Goal: Information Seeking & Learning: Learn about a topic

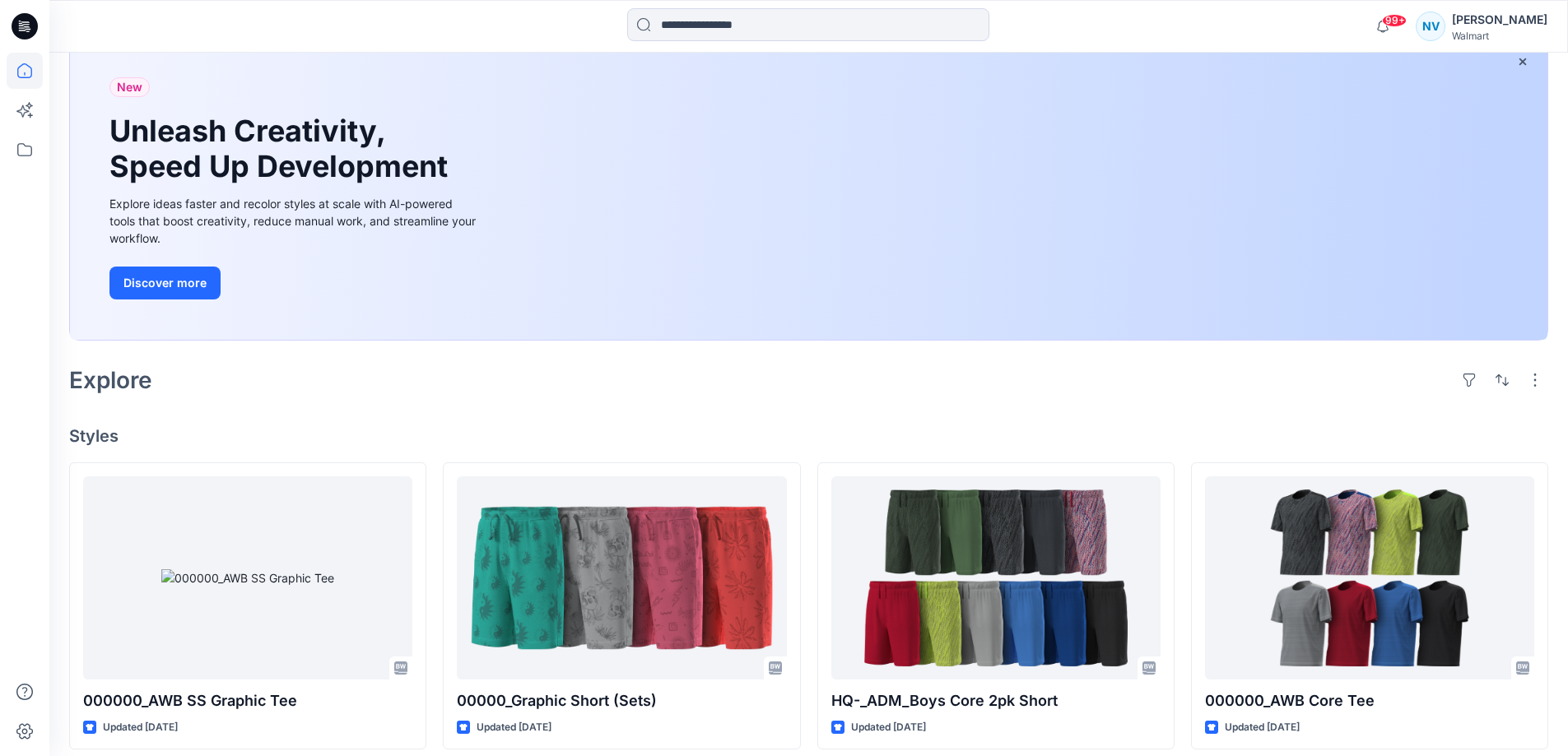
scroll to position [411, 0]
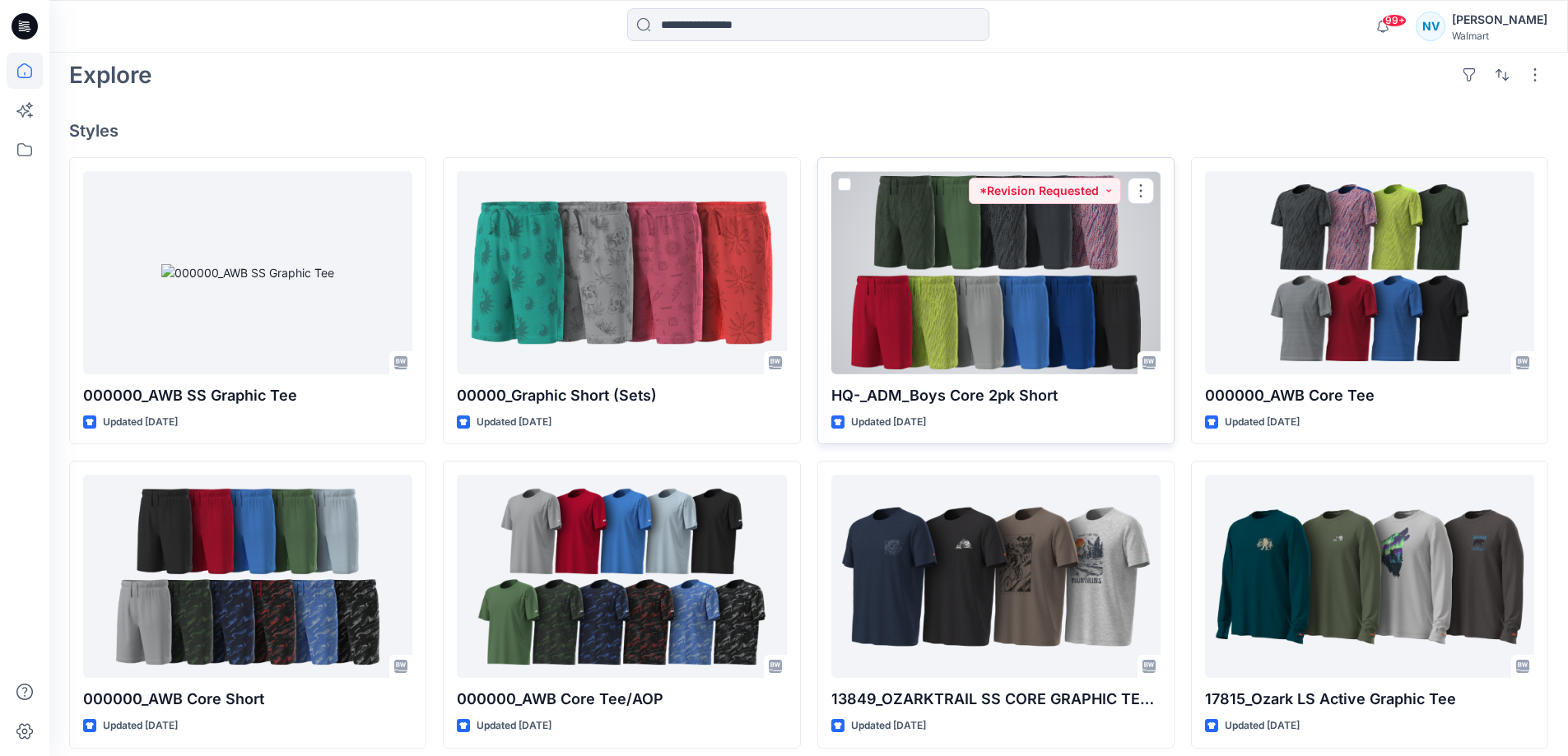
click at [1051, 289] on div at bounding box center [996, 273] width 329 height 203
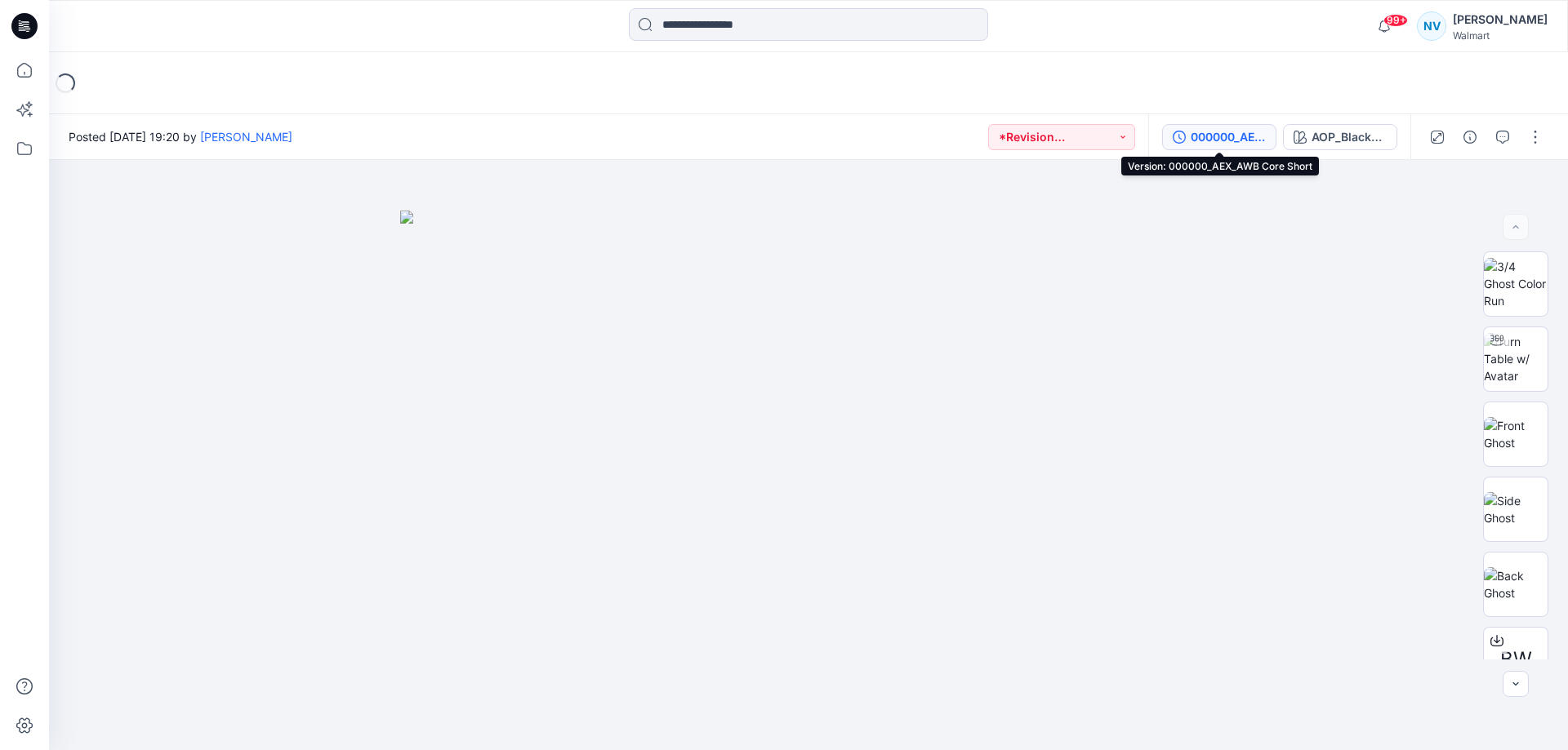
click at [1239, 140] on div "000000_AEX_AWB Core Short" at bounding box center [1228, 137] width 75 height 18
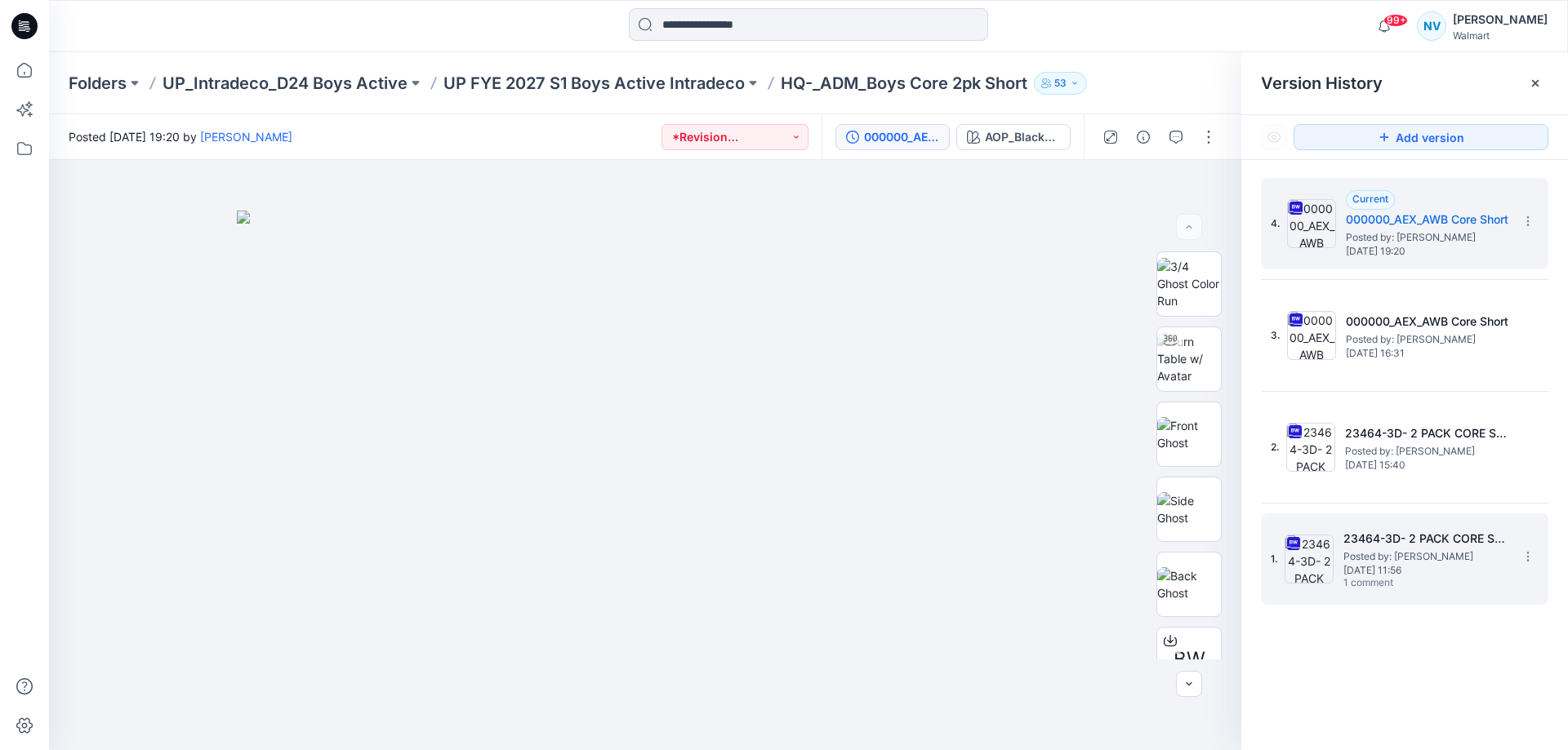
click at [1444, 560] on span "Posted by: [PERSON_NAME]" at bounding box center [1425, 557] width 164 height 16
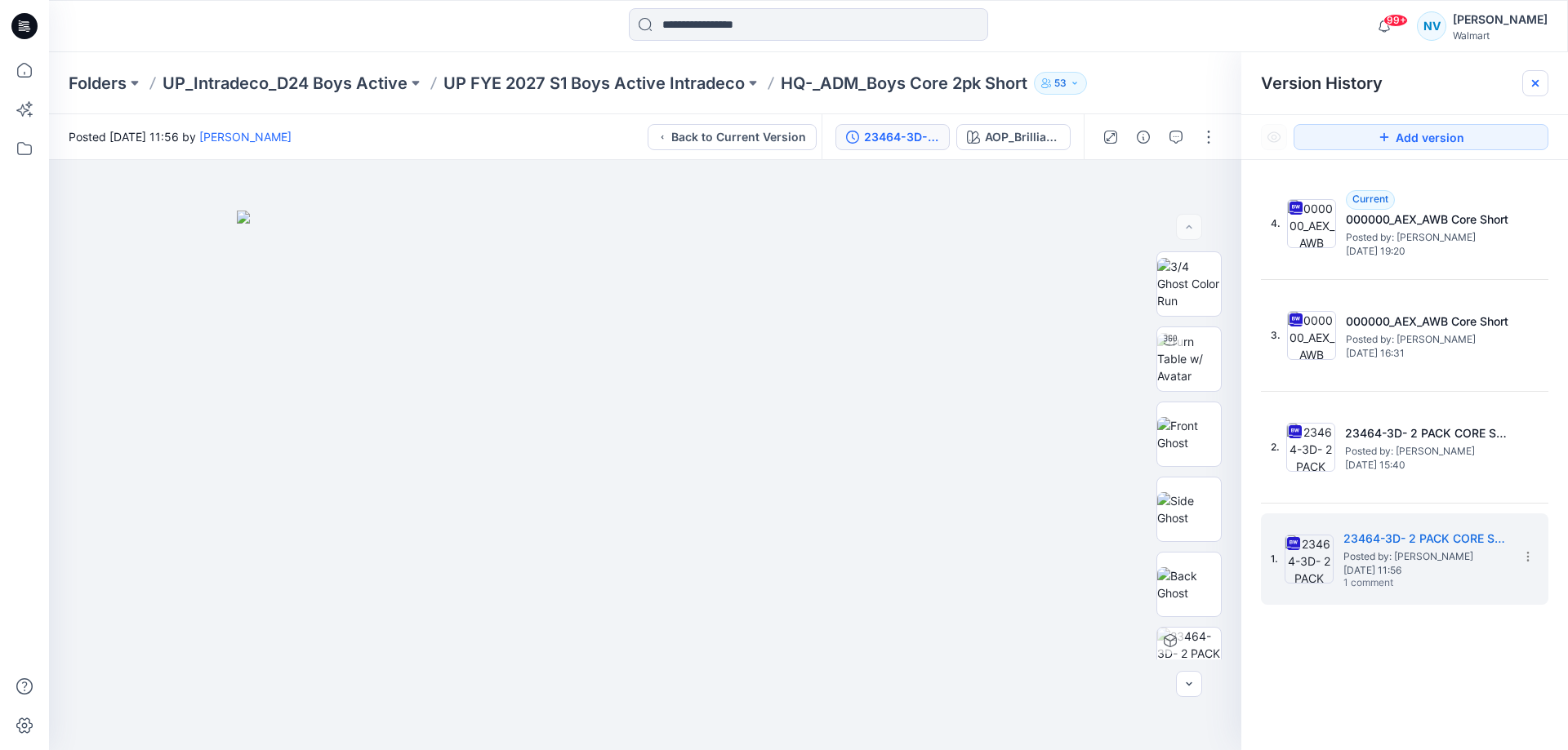
click at [1542, 82] on div at bounding box center [1535, 83] width 26 height 26
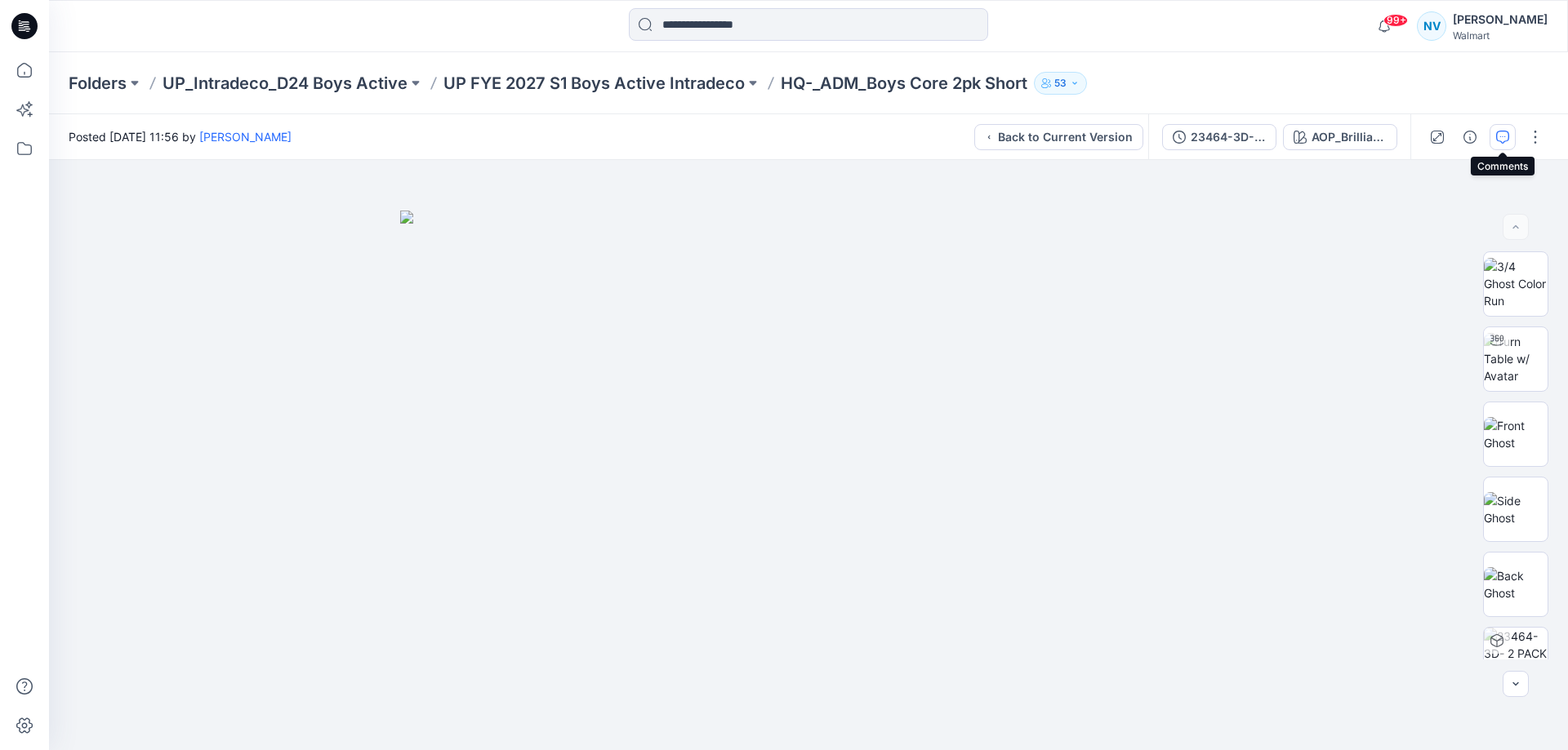
click at [1505, 137] on icon "button" at bounding box center [1502, 136] width 5 height 1
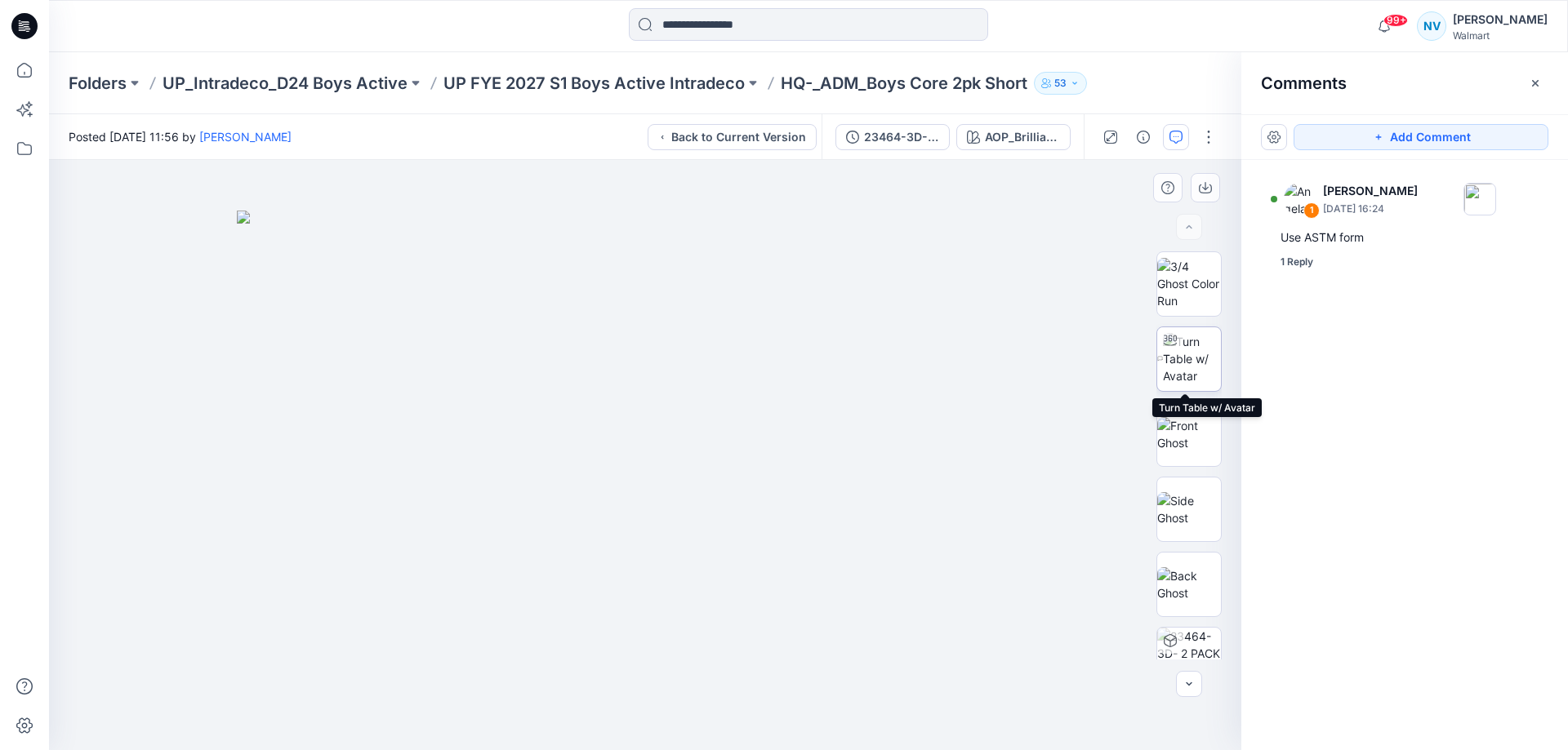
click at [1203, 351] on img at bounding box center [1192, 358] width 58 height 51
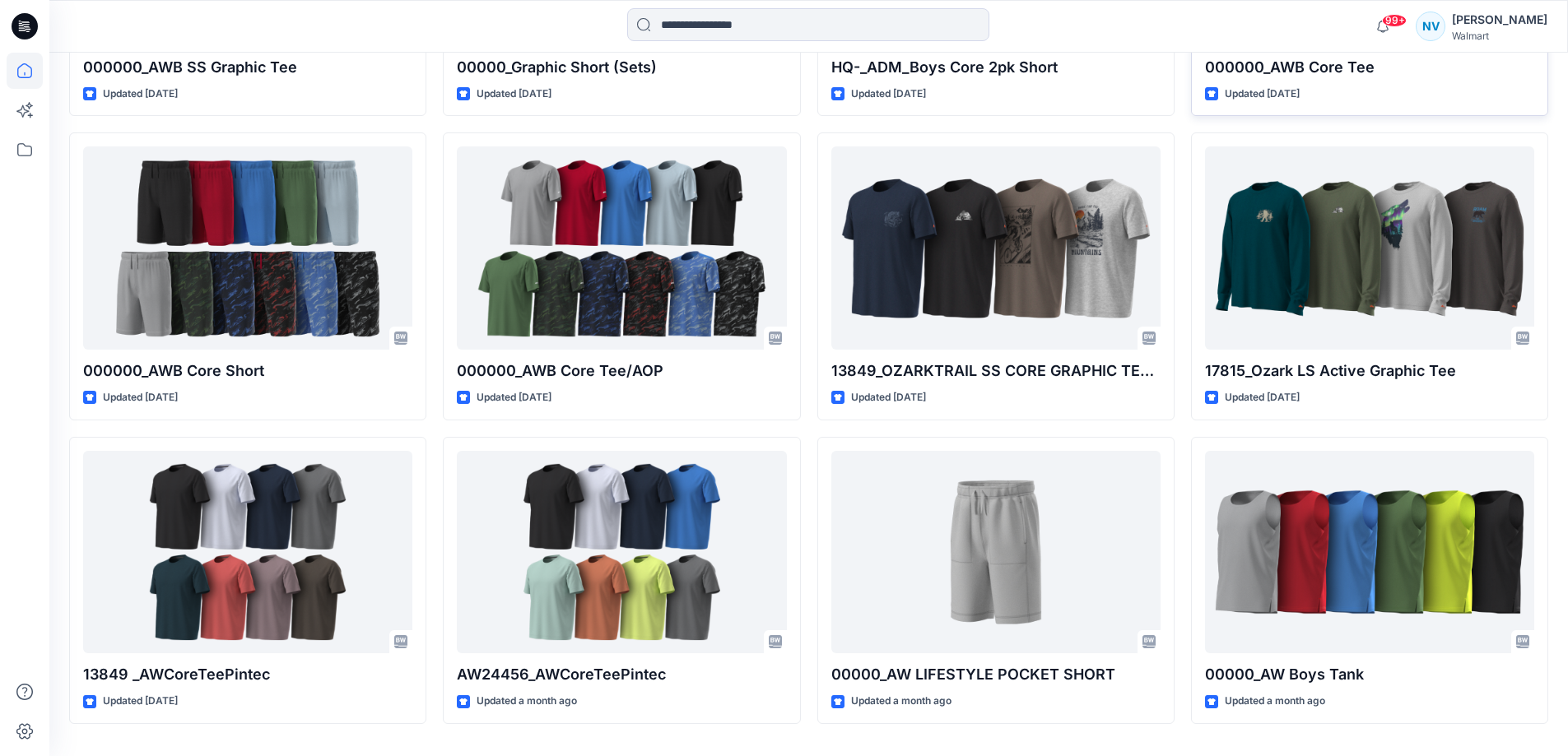
scroll to position [741, 0]
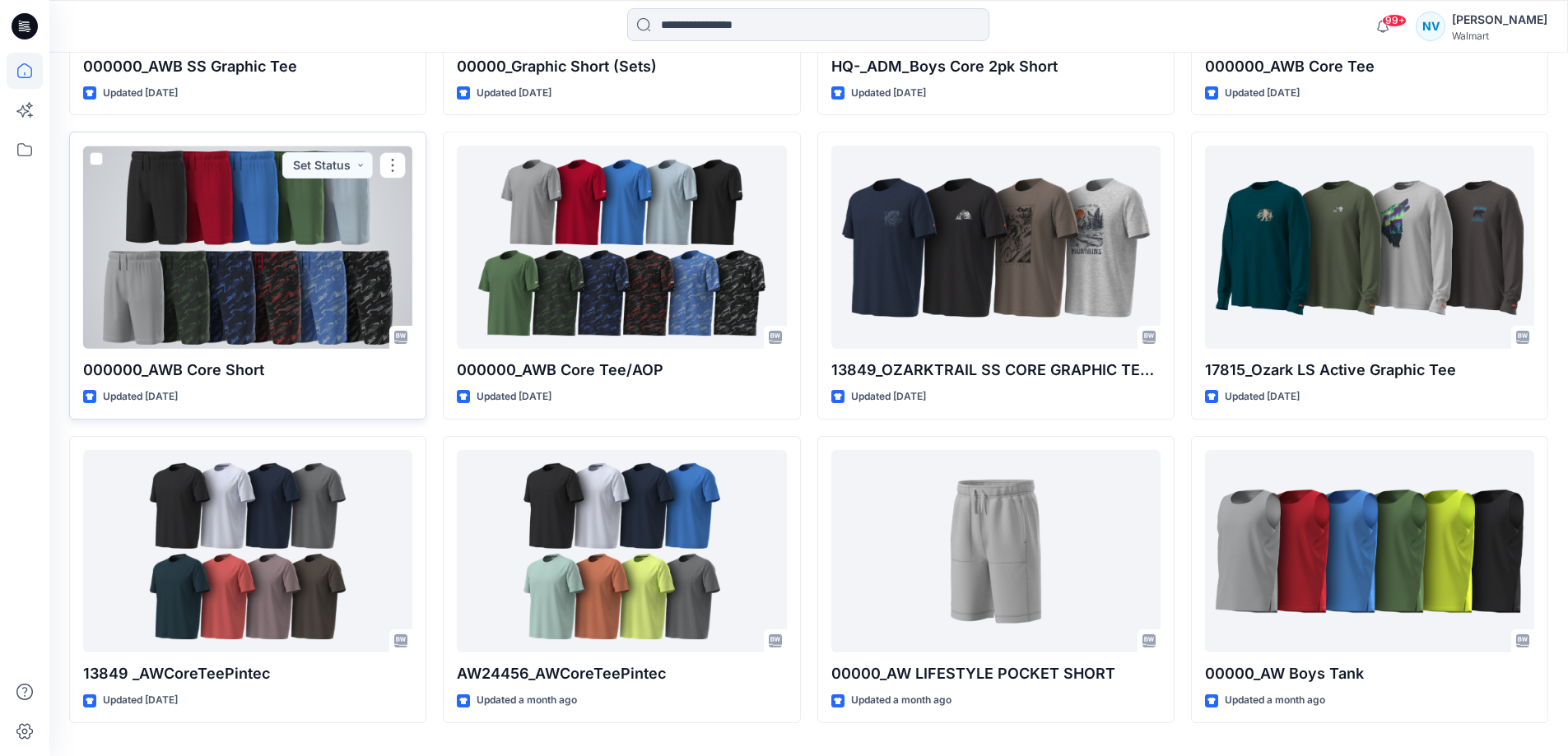
click at [245, 304] on div at bounding box center [247, 247] width 329 height 203
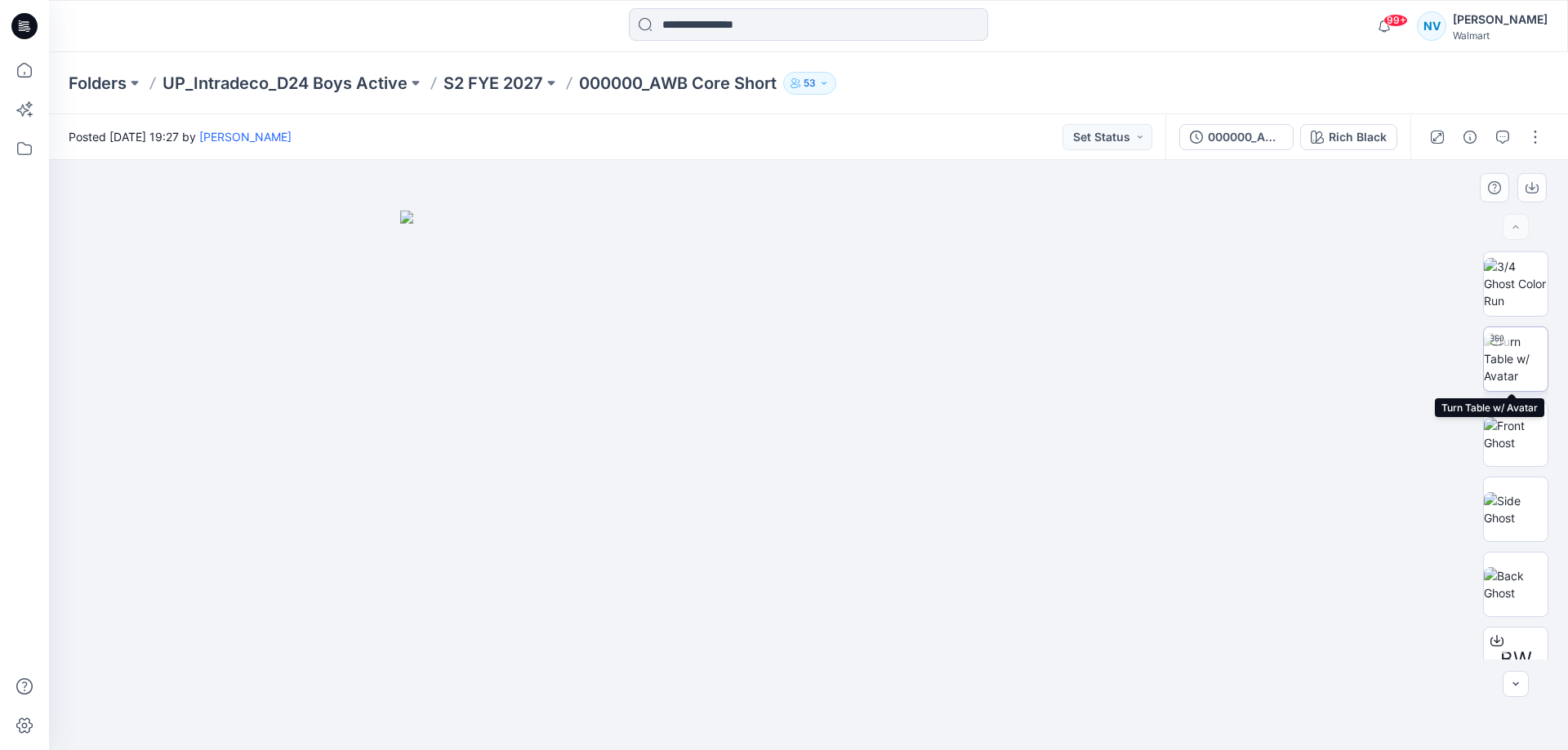
click at [1502, 350] on div at bounding box center [1496, 340] width 26 height 26
drag, startPoint x: 806, startPoint y: 732, endPoint x: 1299, endPoint y: 606, distance: 508.8
click at [1299, 606] on div at bounding box center [809, 454] width 1519 height 590
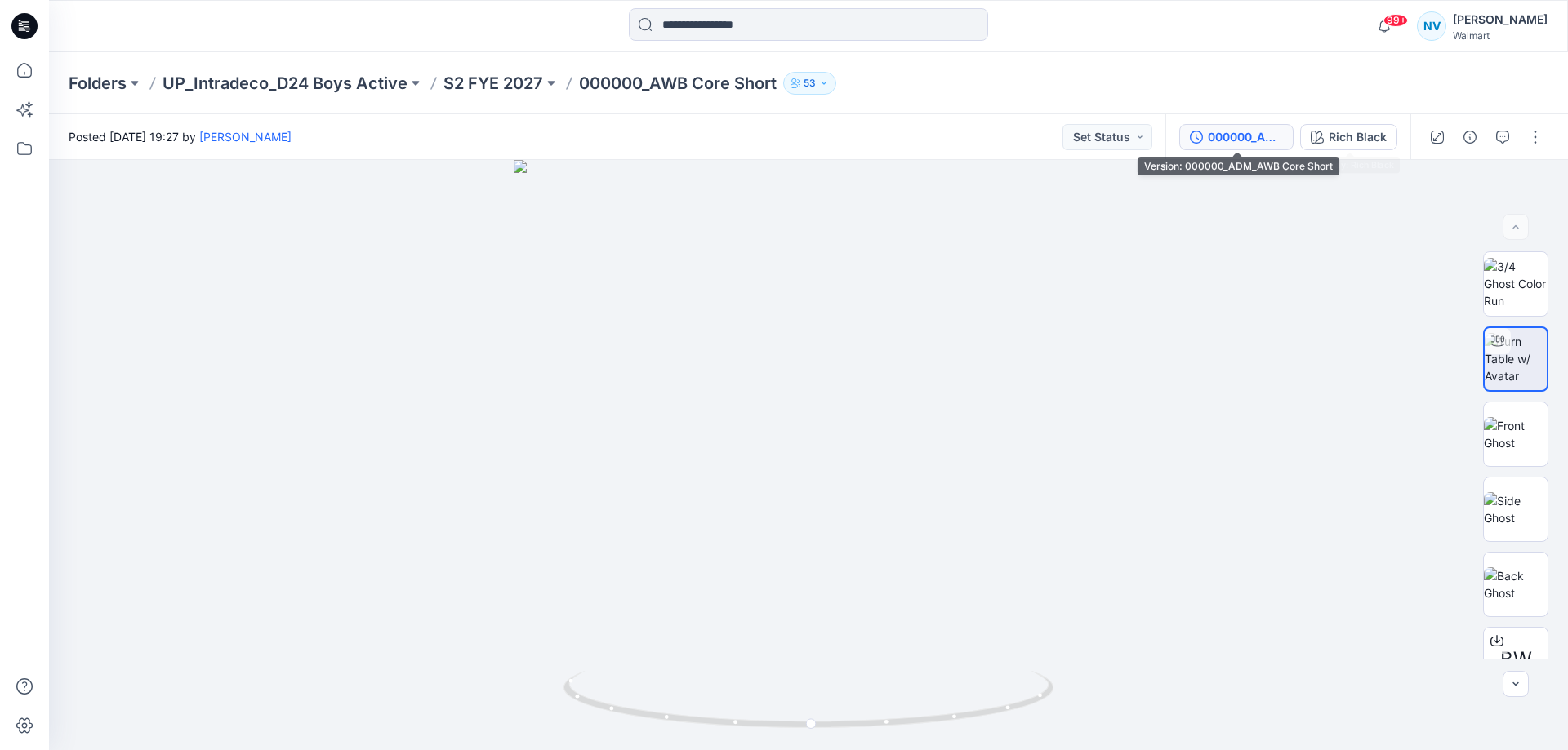
click at [1255, 135] on div "000000_ADM_AWB Core Short" at bounding box center [1245, 137] width 75 height 18
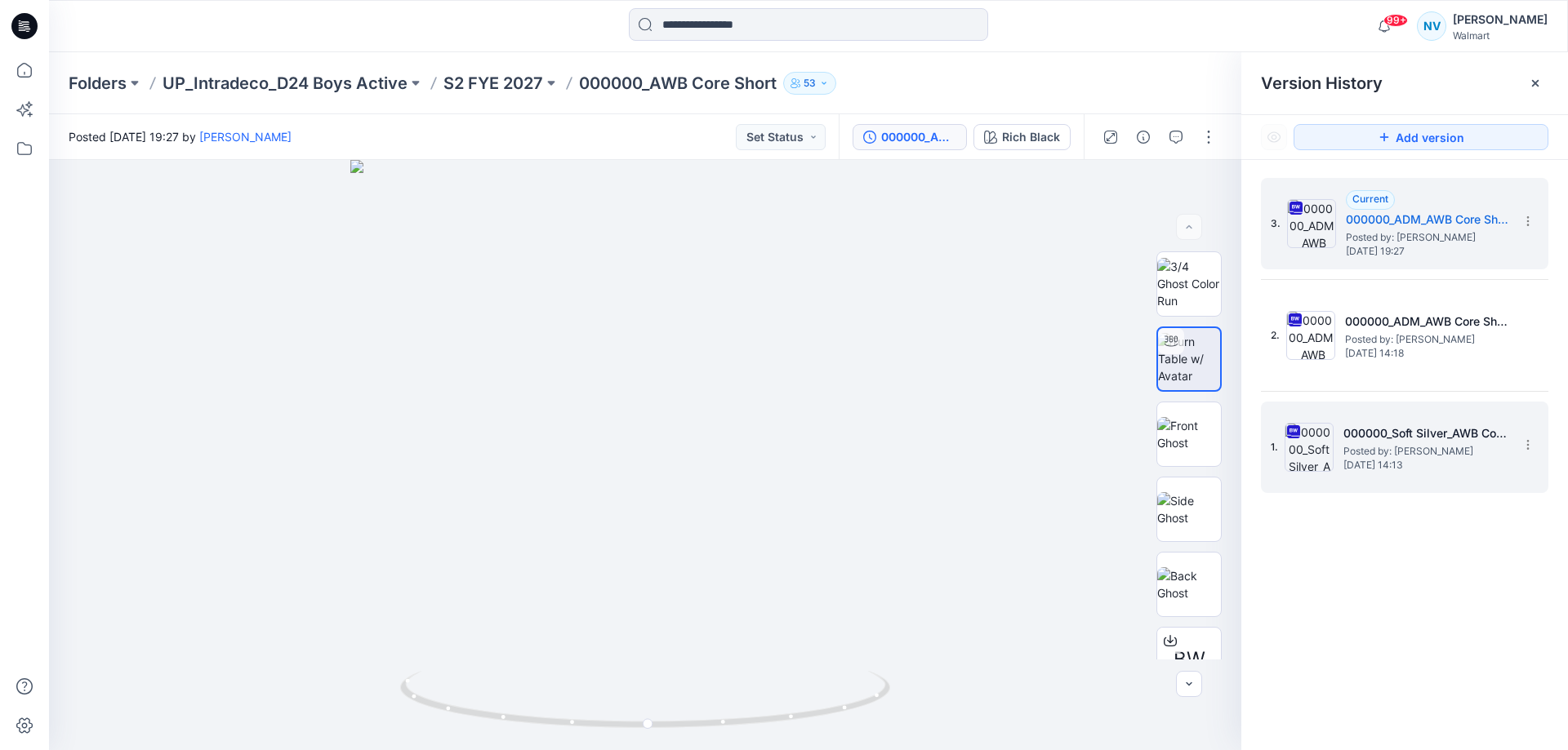
click at [1457, 469] on span "[DATE] 14:13" at bounding box center [1425, 465] width 164 height 12
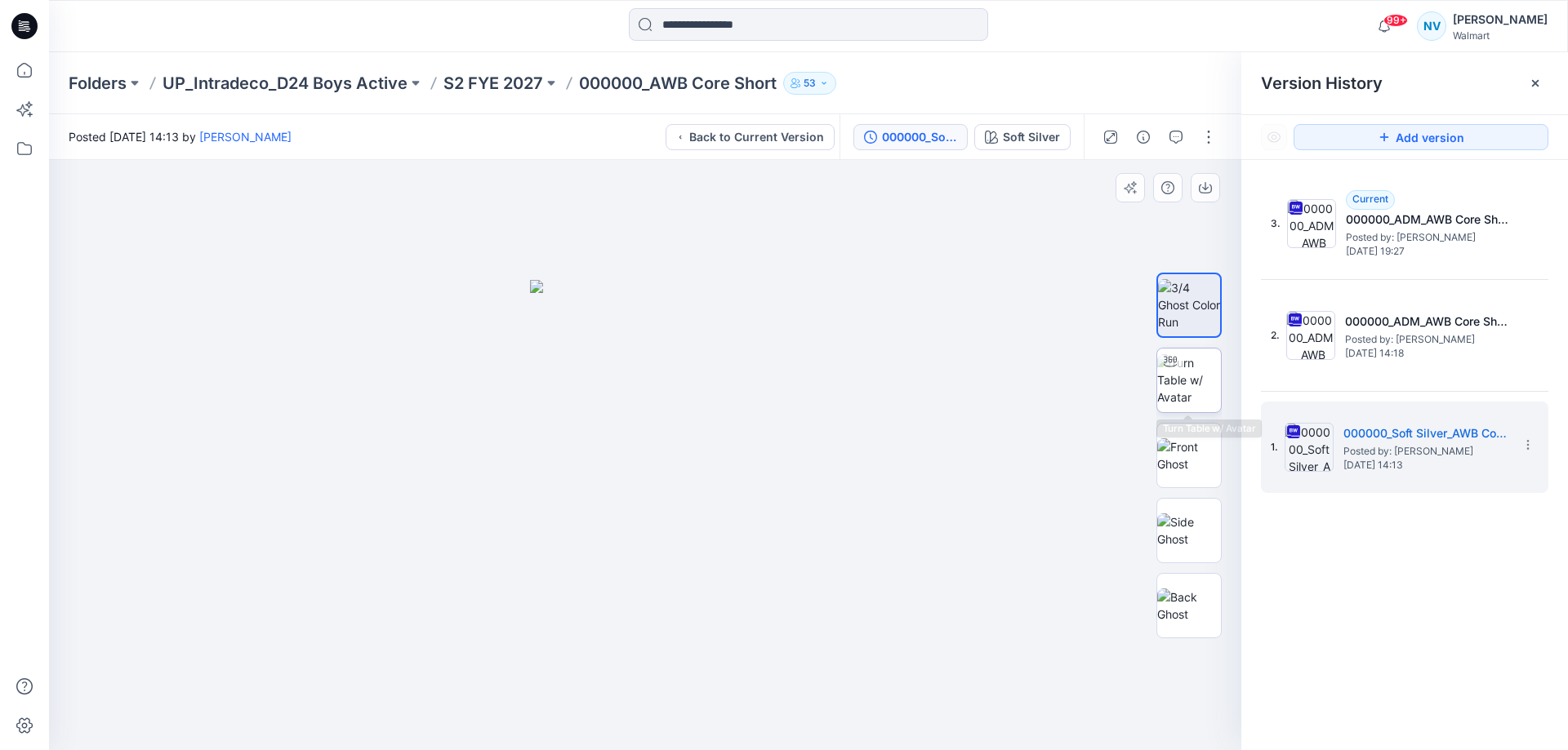
click at [1196, 368] on img at bounding box center [1189, 379] width 64 height 51
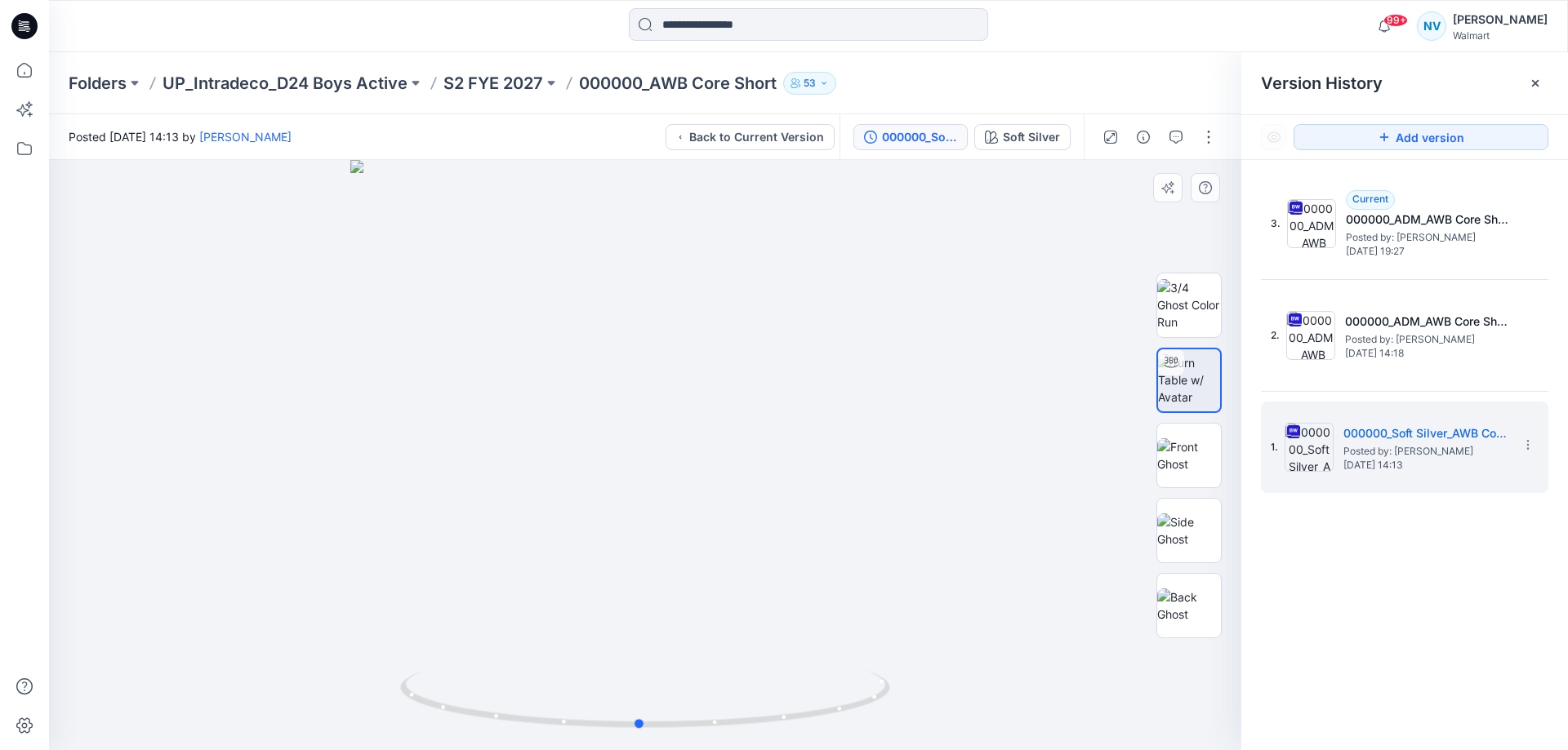
drag, startPoint x: 648, startPoint y: 719, endPoint x: 1131, endPoint y: 621, distance: 492.8
click at [1131, 621] on div at bounding box center [645, 454] width 1192 height 590
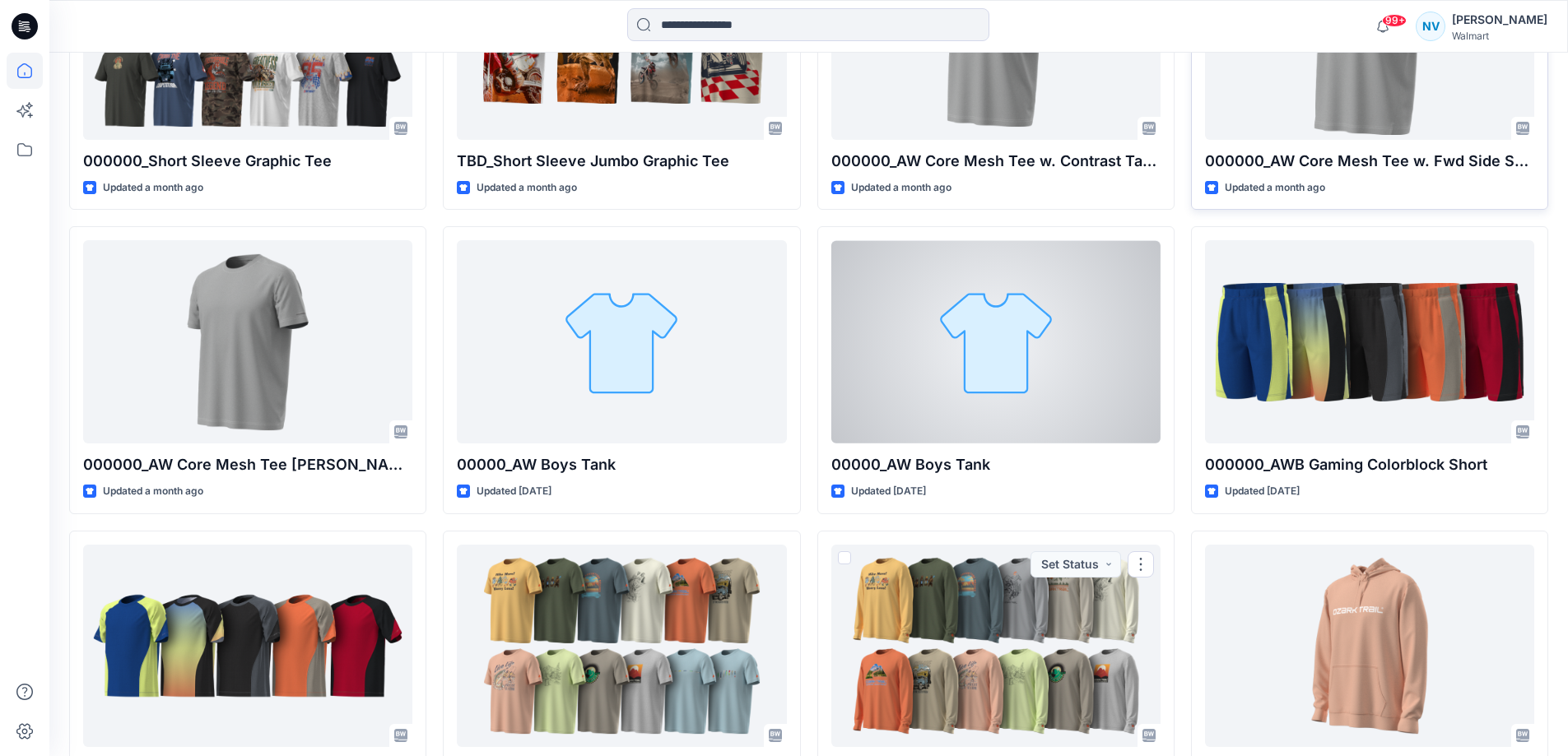
scroll to position [2026, 0]
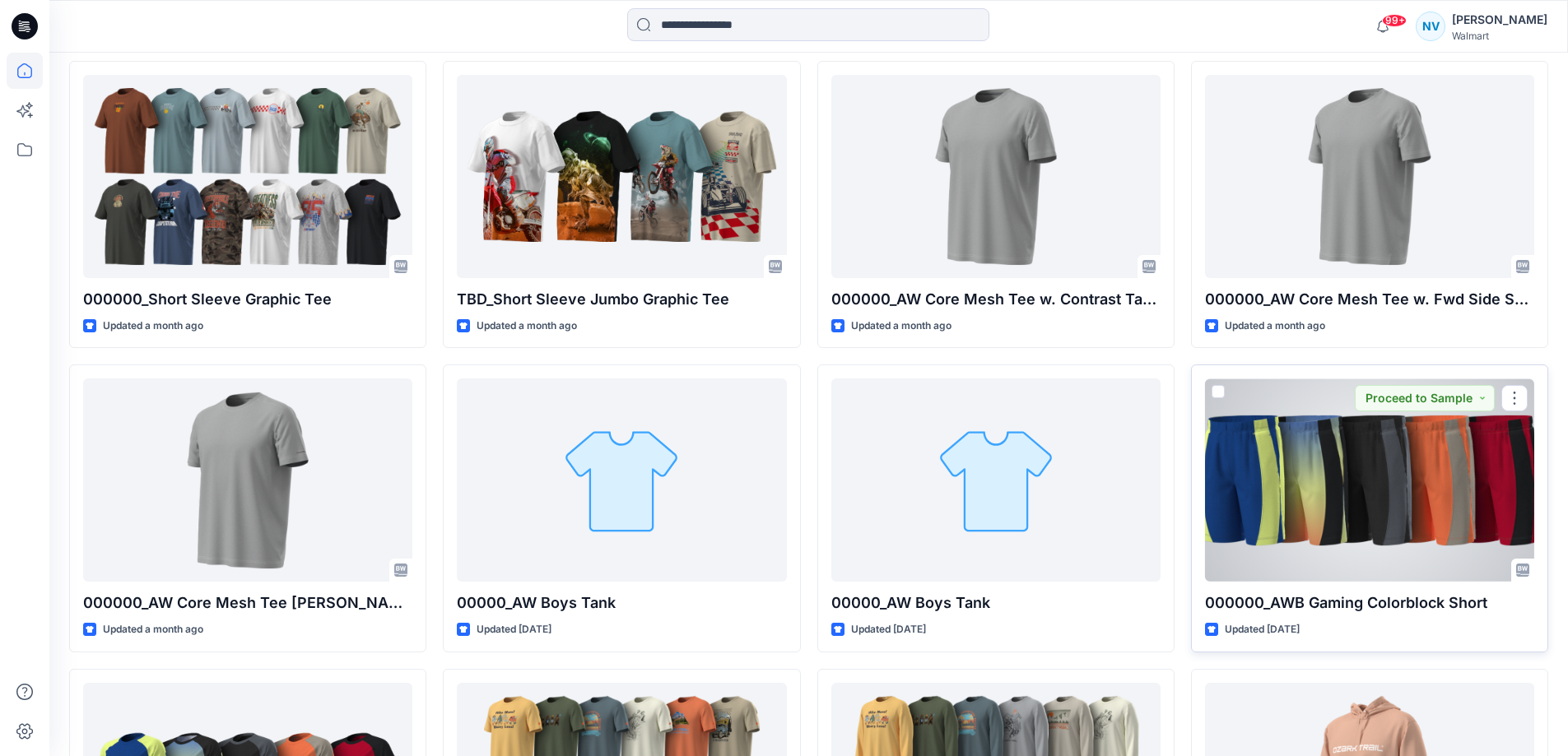
click at [1334, 533] on div at bounding box center [1369, 480] width 329 height 203
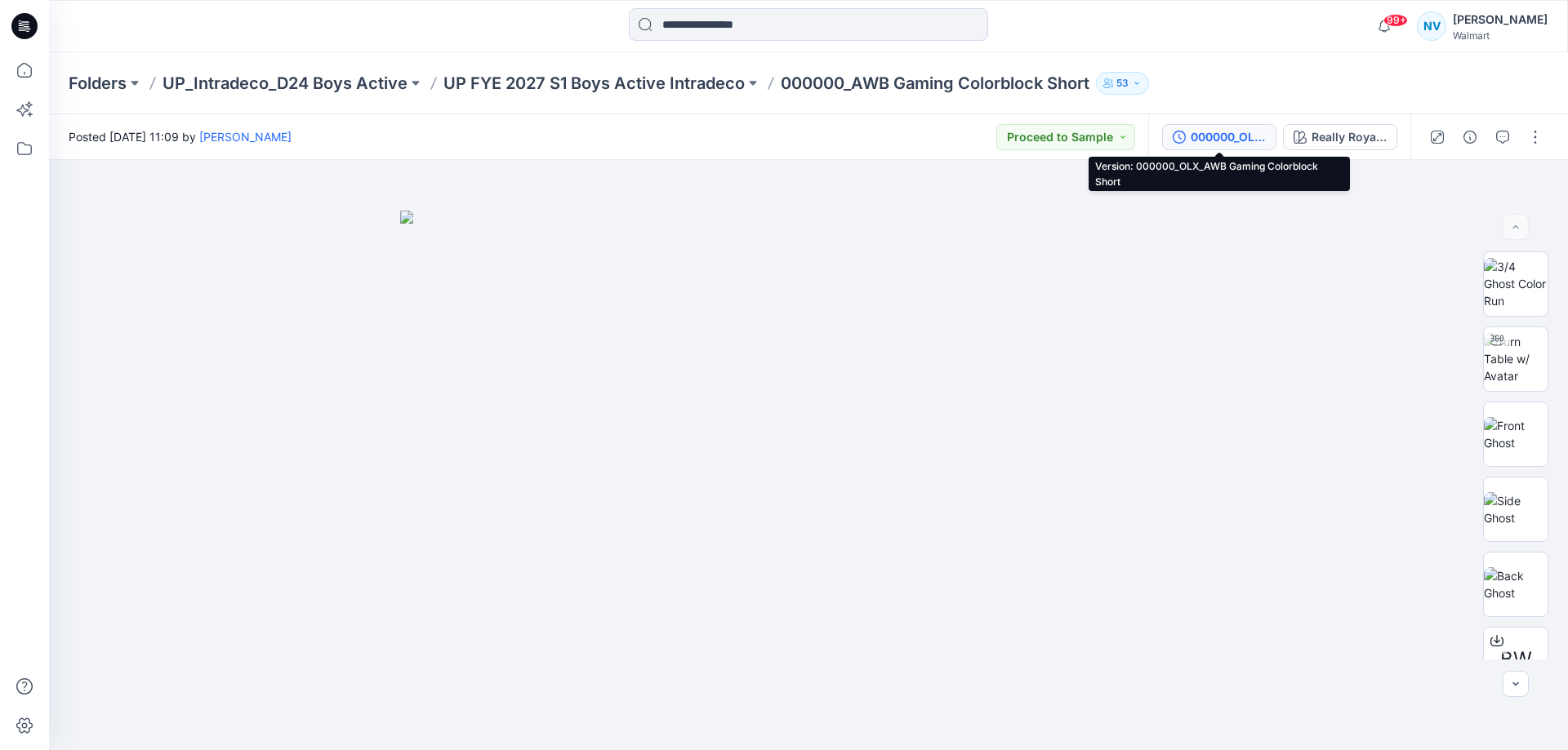
click at [1231, 132] on div "000000_OLX_AWB Gaming Colorblock Short" at bounding box center [1228, 137] width 75 height 18
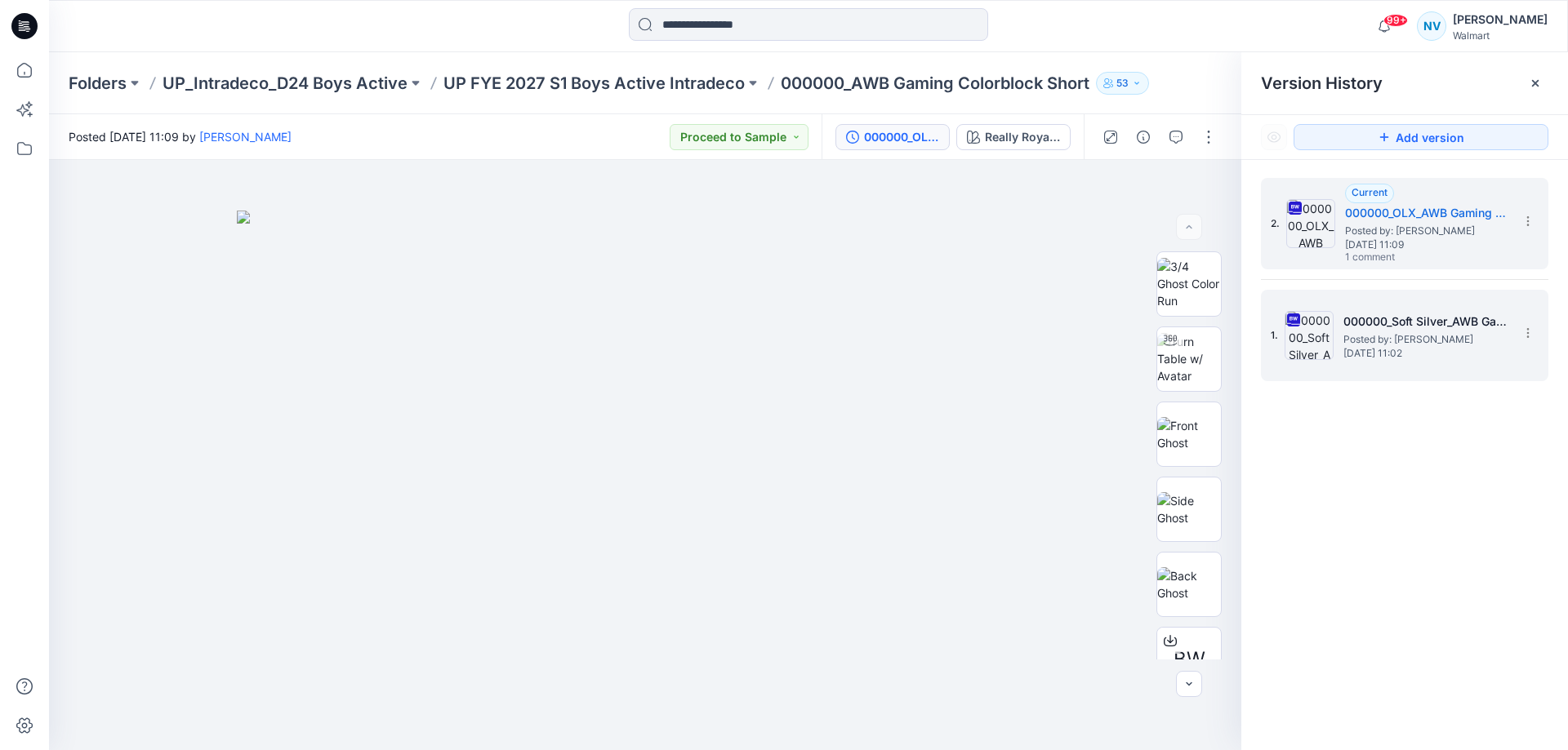
click at [1457, 369] on div "1. 000000_Soft Silver_AWB Gaming Colorblock Short Posted by: [PERSON_NAME] [DAT…" at bounding box center [1393, 335] width 245 height 78
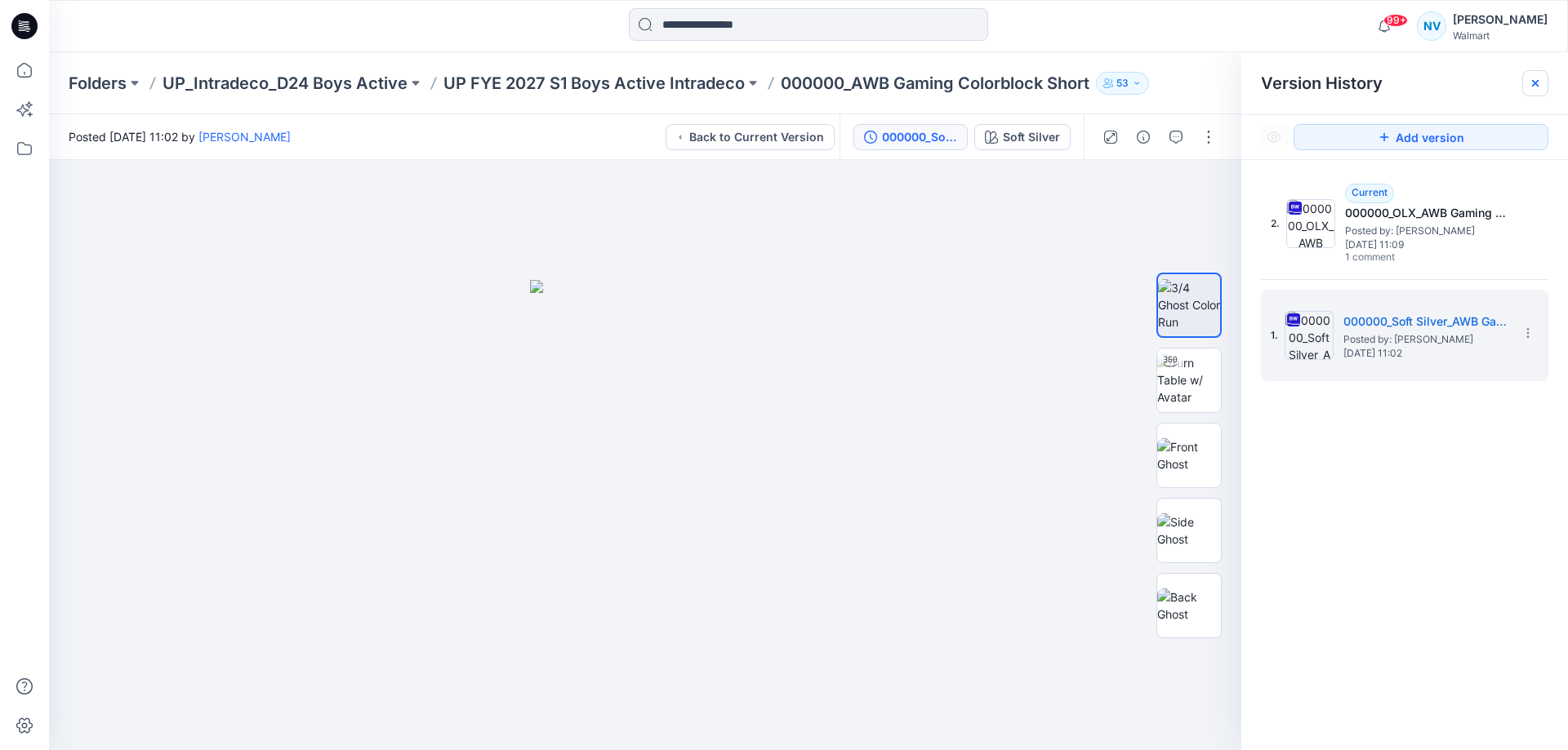
click at [1534, 85] on icon at bounding box center [1535, 83] width 13 height 13
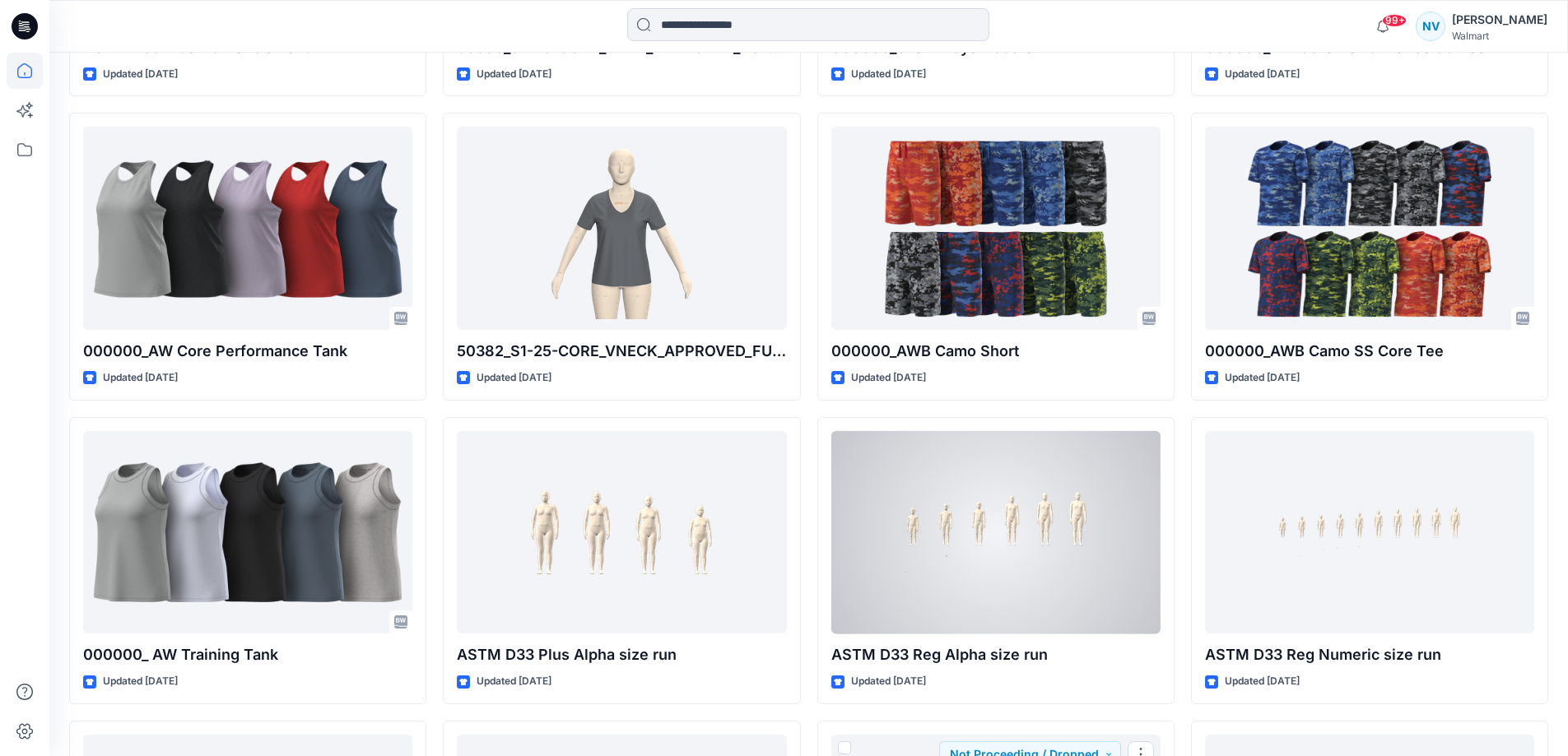
scroll to position [4096, 0]
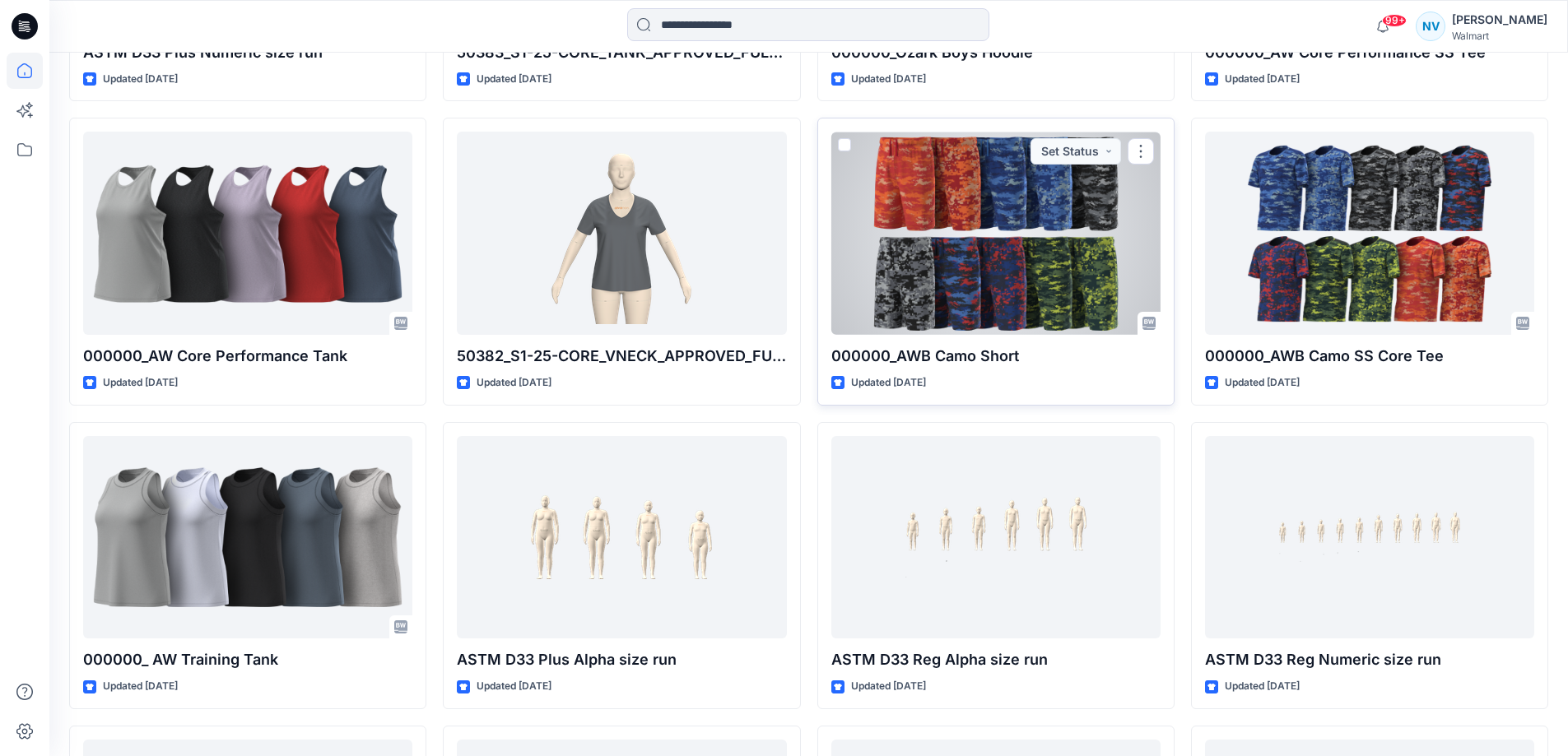
click at [989, 338] on div "000000_AWB Camo Short Updated [DATE] Set Status" at bounding box center [996, 261] width 357 height 287
click at [1068, 370] on div "000000_AWB Camo Short Updated [DATE] Set Status" at bounding box center [996, 261] width 357 height 287
click at [1051, 281] on div at bounding box center [996, 233] width 329 height 203
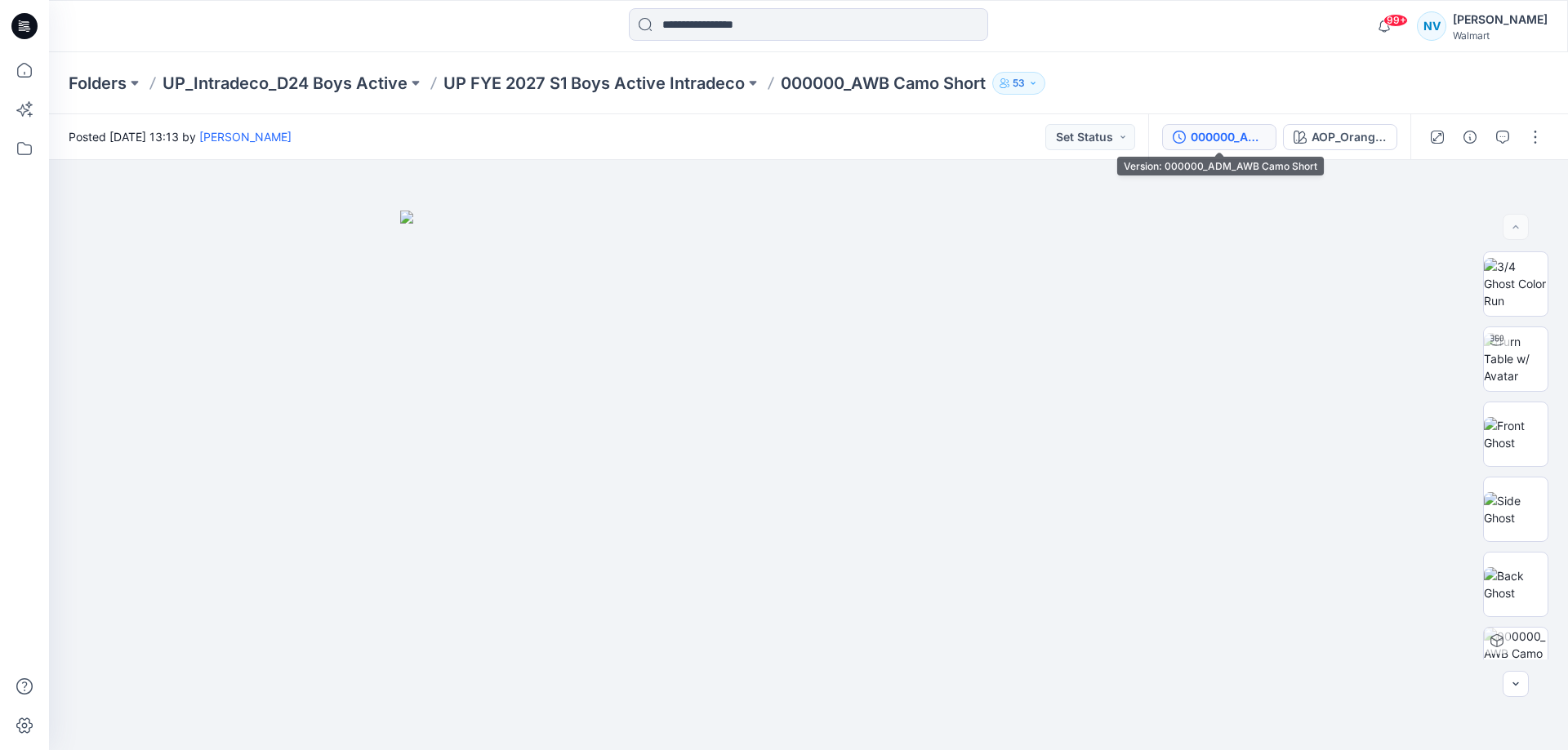
click at [1221, 144] on div "000000_ADM_AWB Camo Short" at bounding box center [1228, 137] width 75 height 18
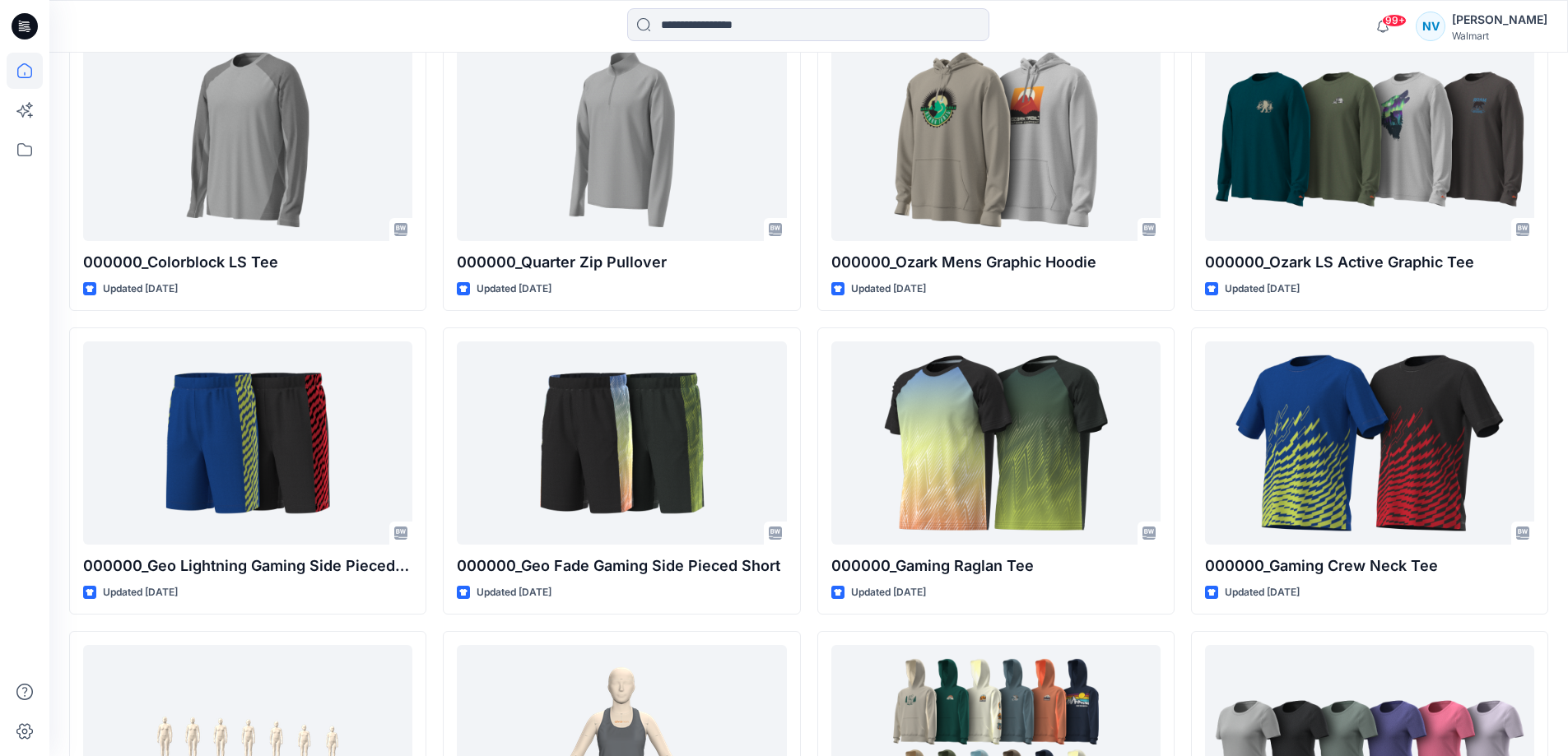
scroll to position [3204, 0]
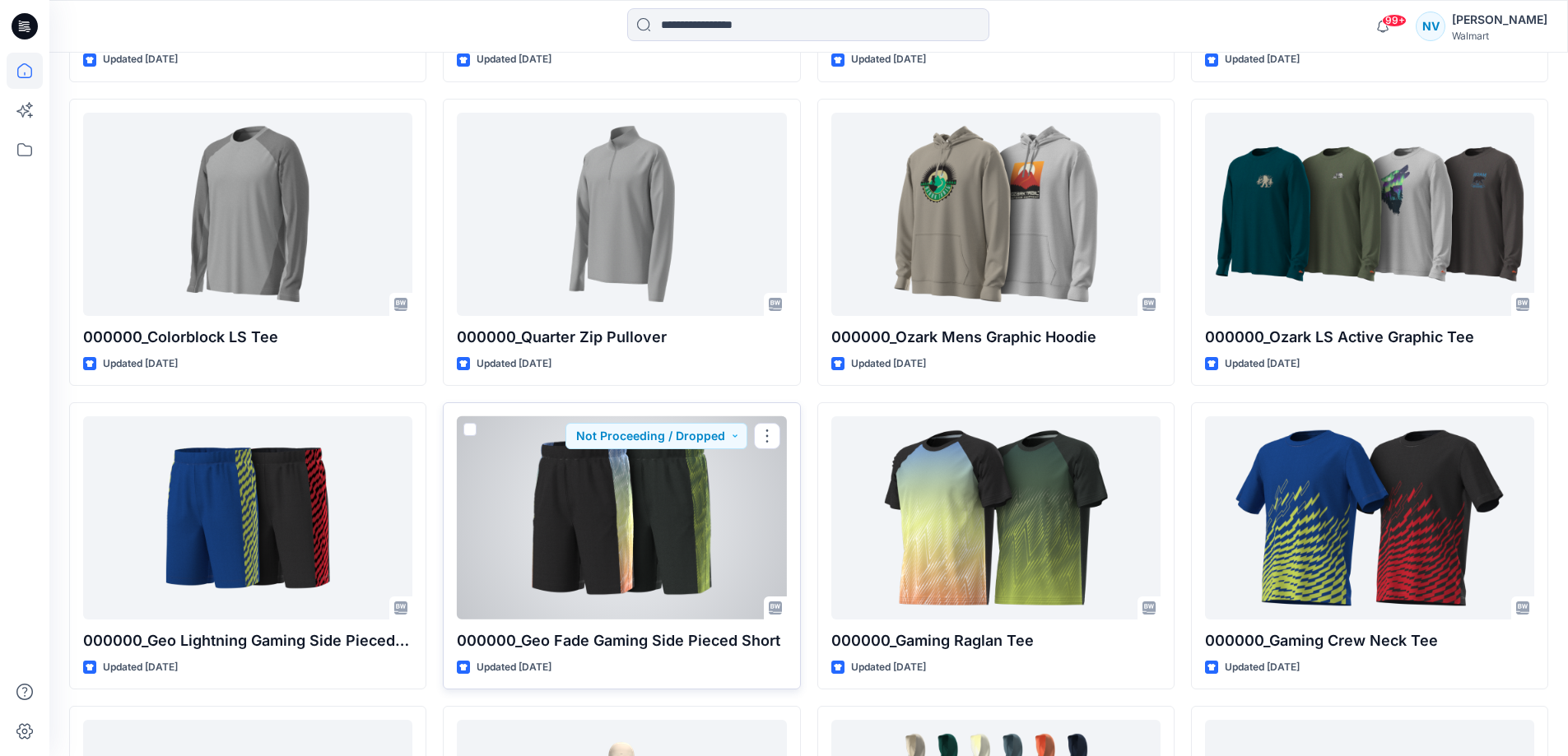
click at [679, 535] on div at bounding box center [620, 518] width 329 height 203
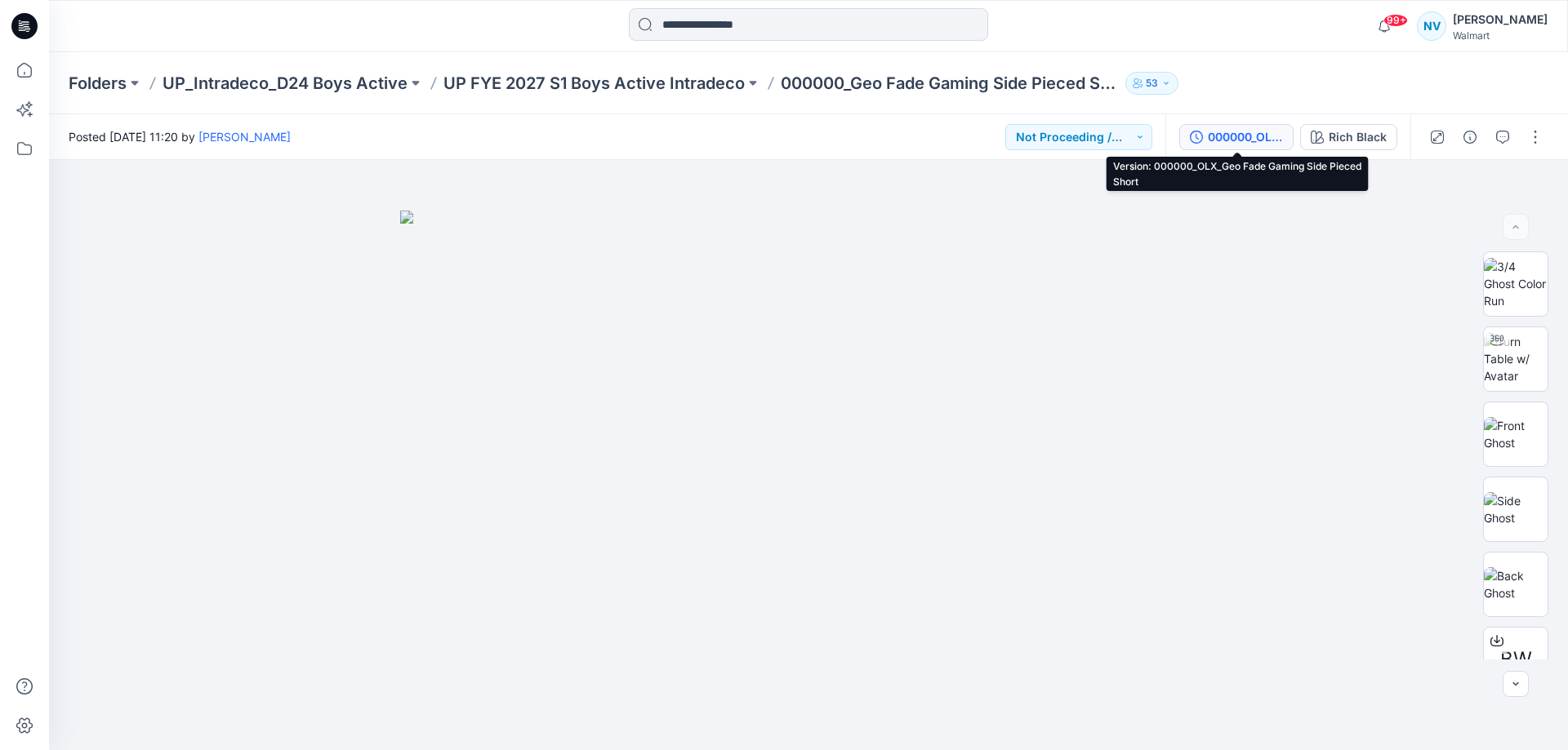
click at [1223, 145] on div "000000_OLX_Geo Fade Gaming Side Pieced Short" at bounding box center [1245, 137] width 75 height 18
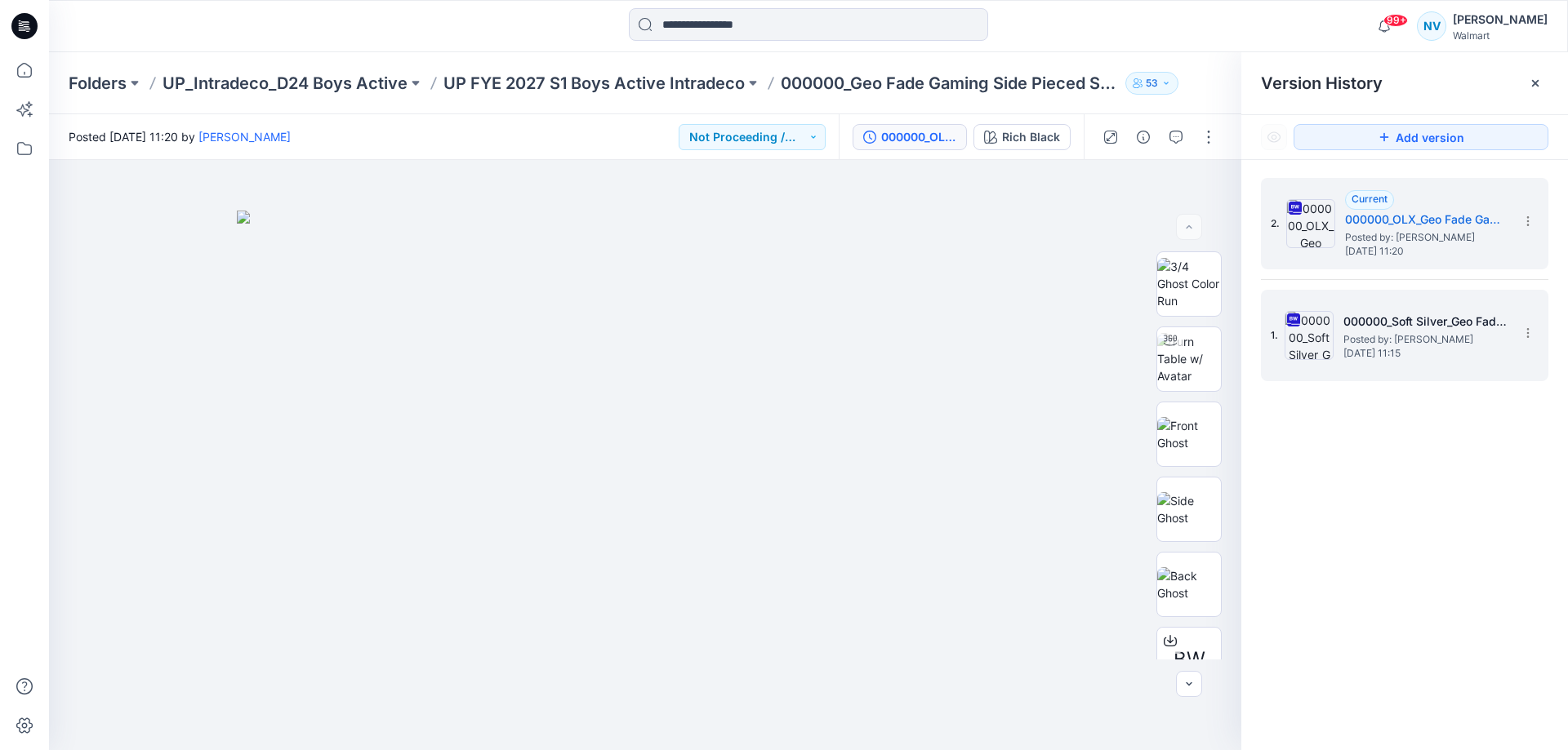
click at [1437, 359] on div "1. 000000_Soft Silver_Geo Fade Gaming Side Pieced Short Posted by: [PERSON_NAME…" at bounding box center [1393, 335] width 245 height 78
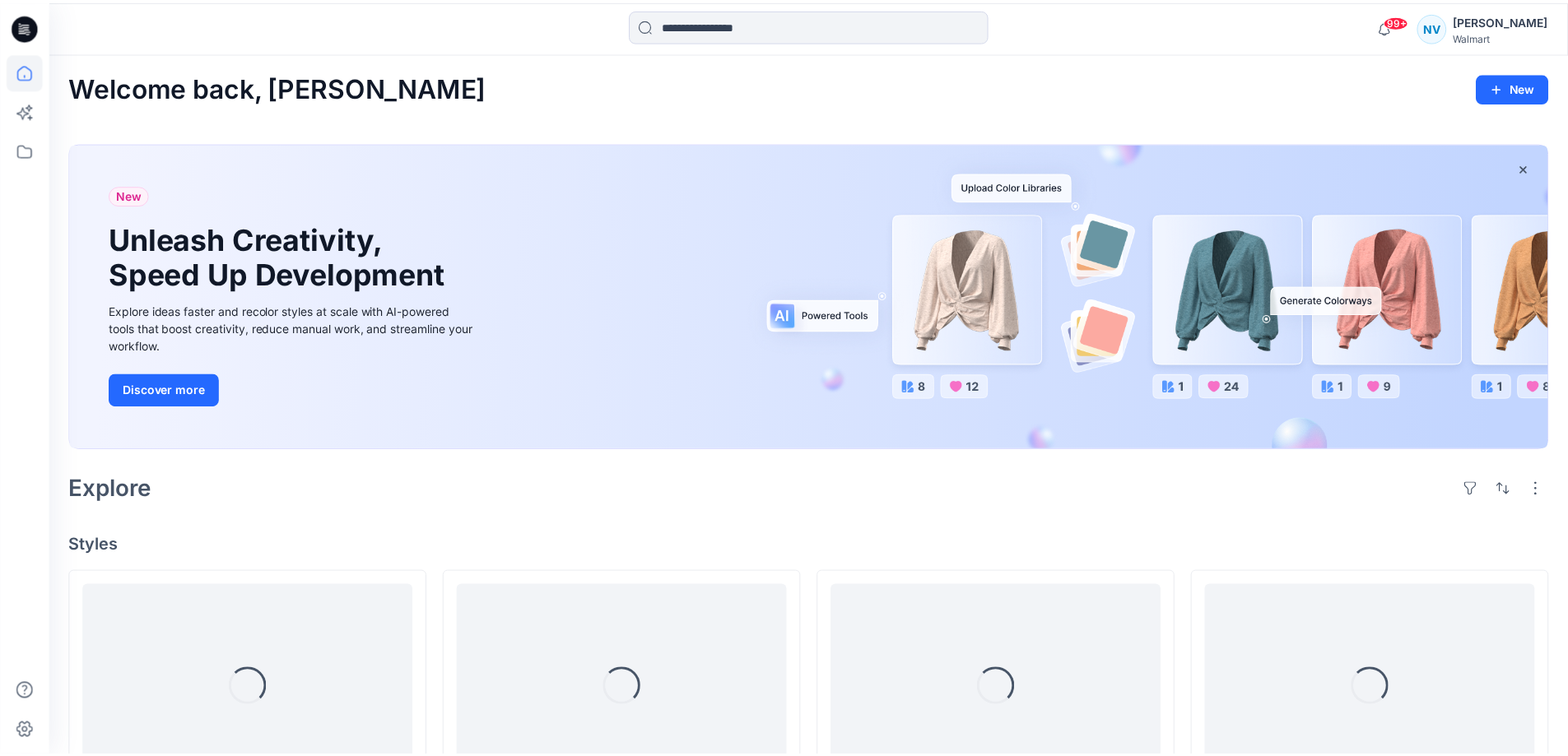
scroll to position [3204, 0]
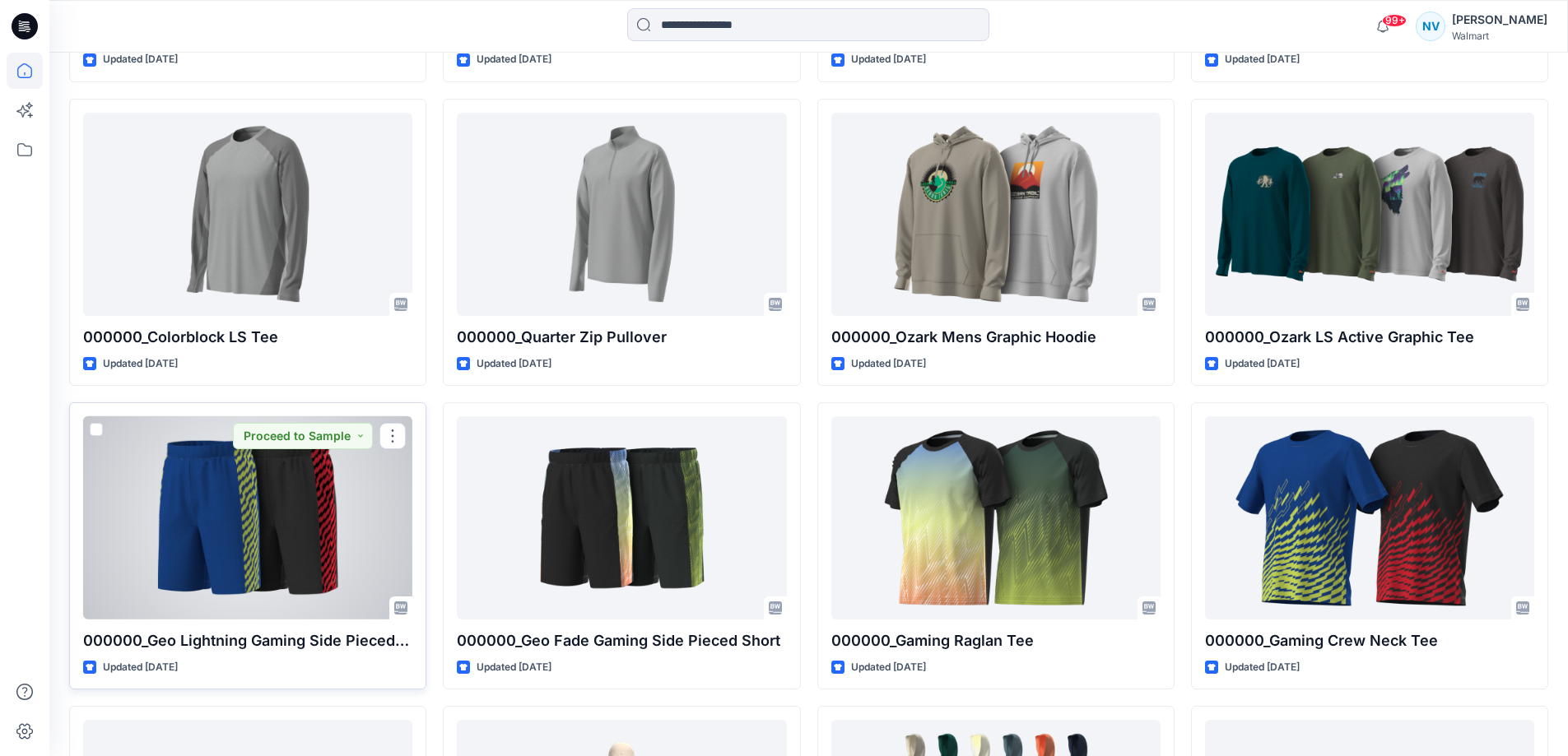
click at [241, 425] on button "Proceed to Sample" at bounding box center [303, 435] width 139 height 26
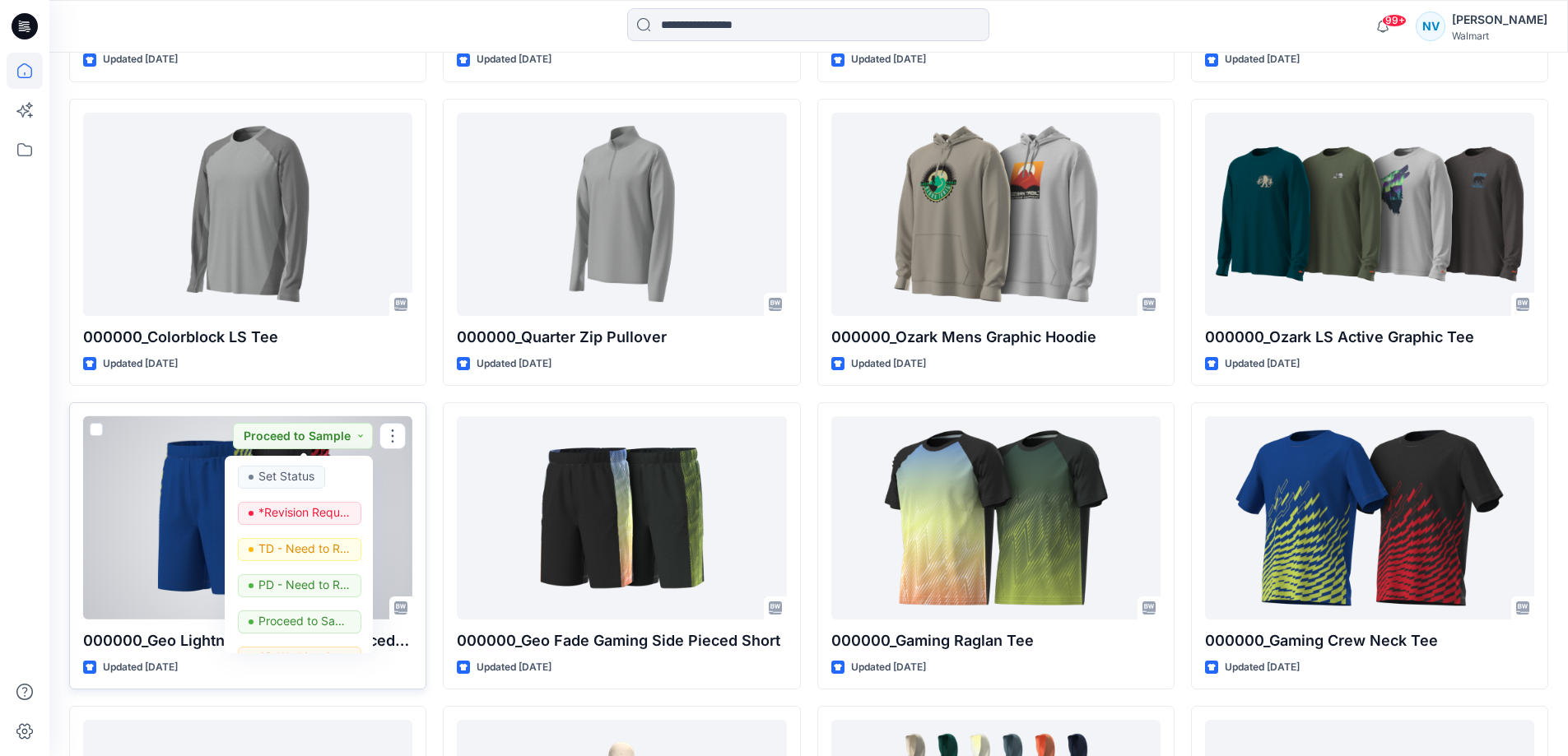
click at [169, 467] on div at bounding box center [247, 518] width 329 height 203
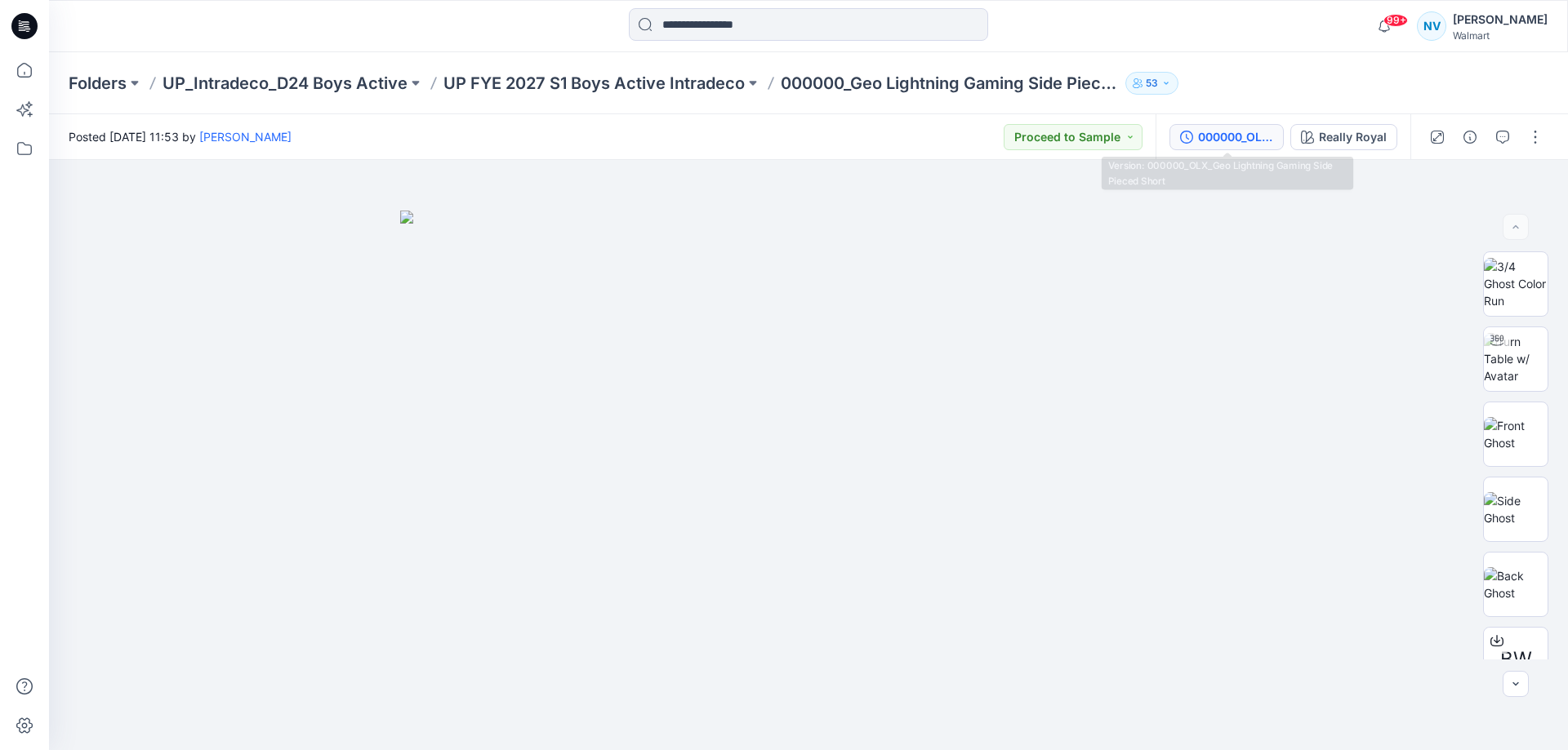
click at [1221, 129] on div "000000_OLX_Geo Lightning Gaming Side Pieced Short" at bounding box center [1236, 137] width 75 height 18
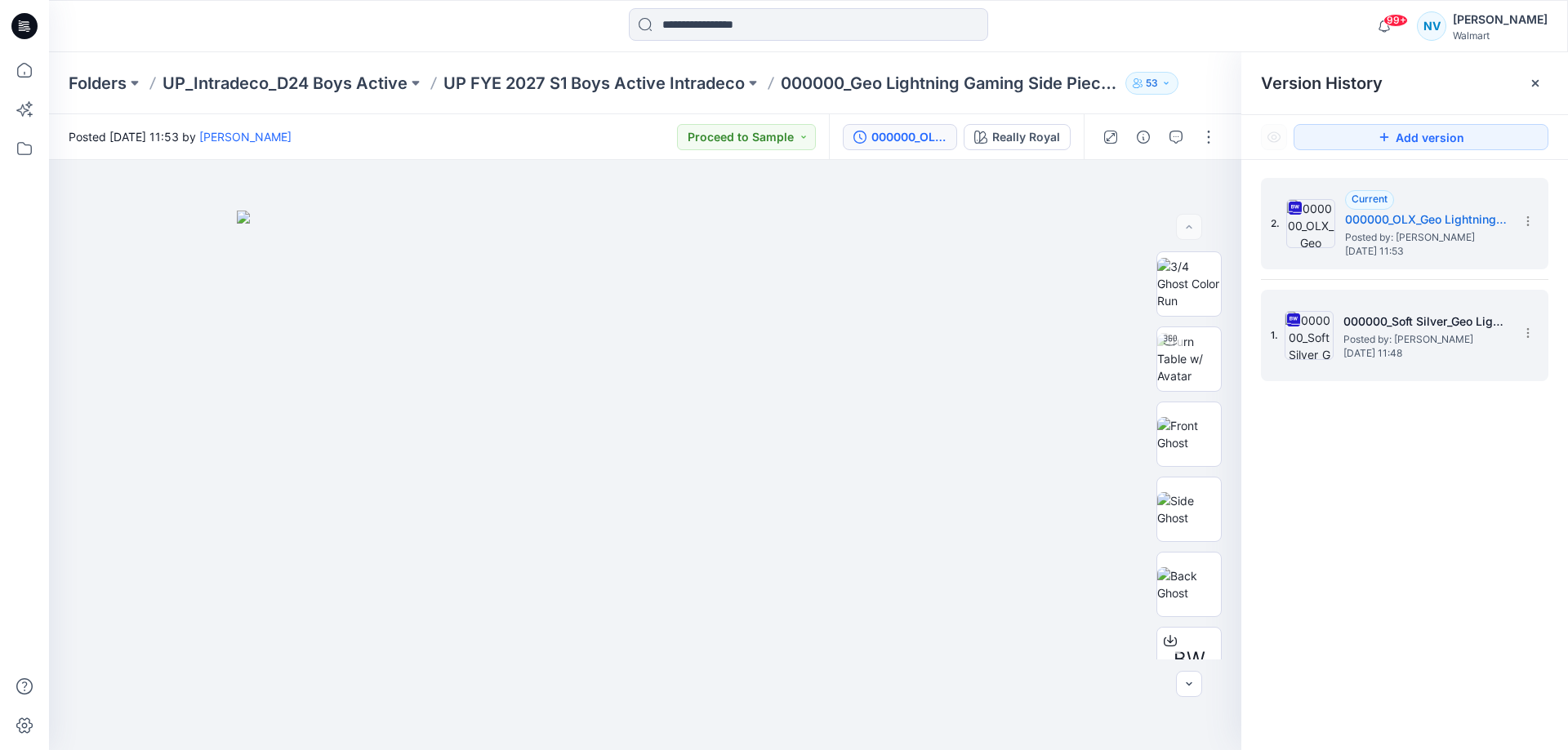
click at [1366, 328] on h5 "000000_Soft Silver_Geo Lightning Gaming Side Pieced Short" at bounding box center [1425, 322] width 164 height 20
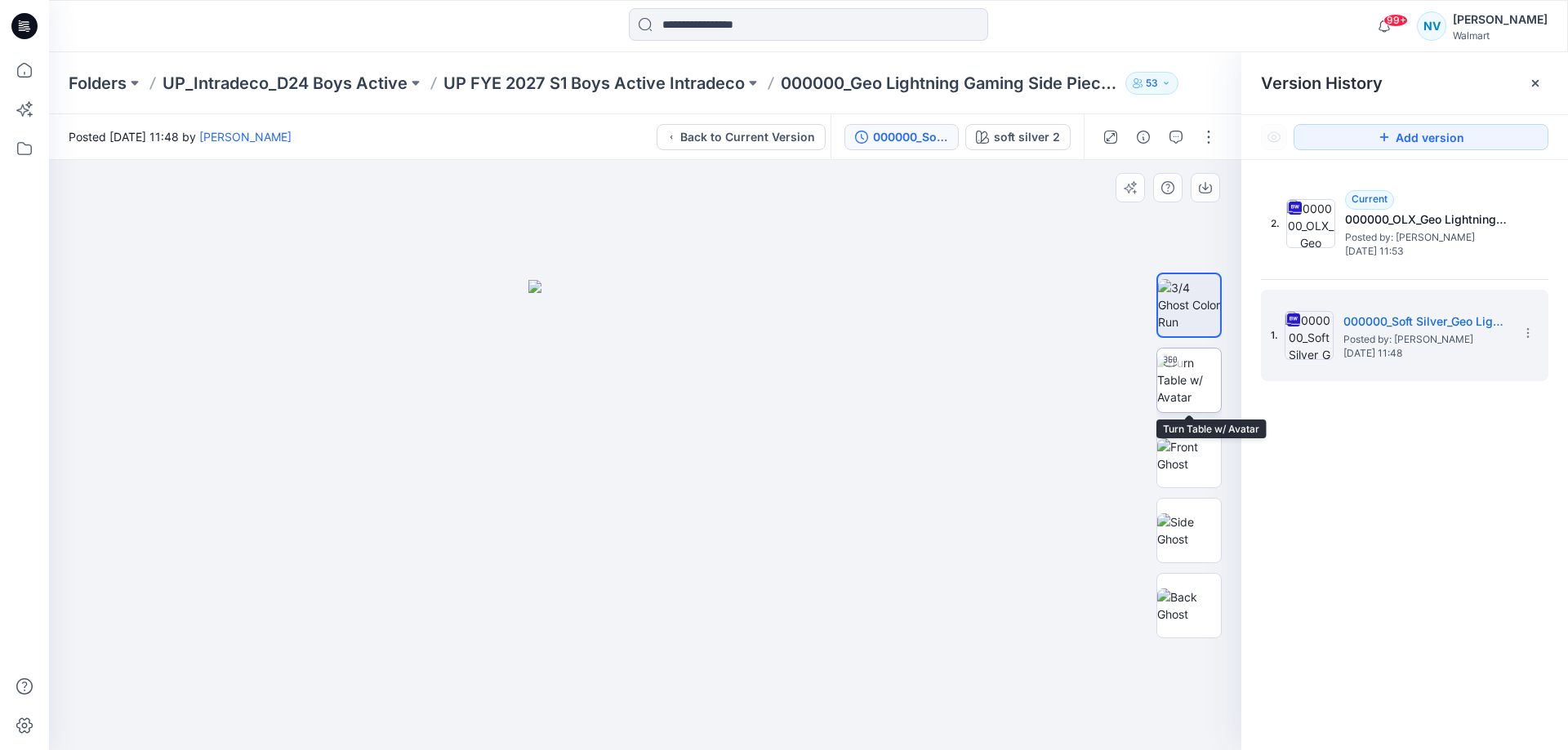
click at [1200, 381] on img at bounding box center [1189, 379] width 64 height 51
